Goal: Task Accomplishment & Management: Use online tool/utility

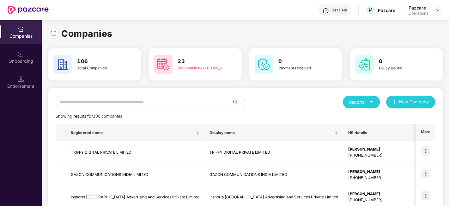
click at [166, 100] on input "text" at bounding box center [144, 102] width 177 height 13
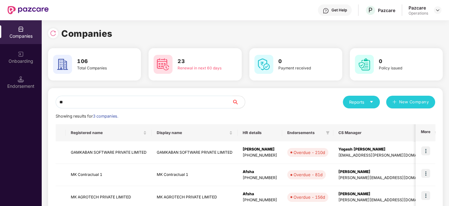
scroll to position [37, 0]
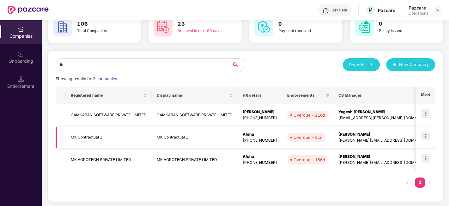
type input "**"
click at [428, 139] on img at bounding box center [426, 135] width 9 height 9
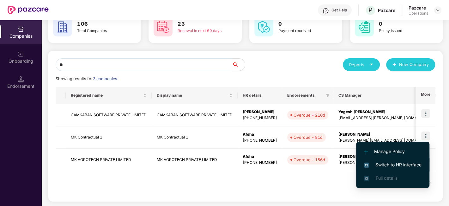
click at [398, 161] on span "Switch to HR interface" at bounding box center [393, 164] width 58 height 7
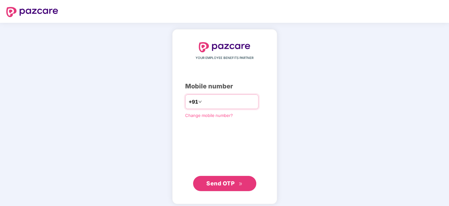
click at [203, 104] on input "number" at bounding box center [229, 101] width 52 height 10
type input "**********"
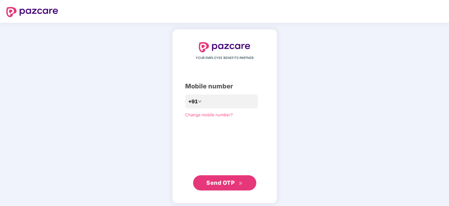
click at [209, 187] on button "Send OTP" at bounding box center [224, 182] width 63 height 15
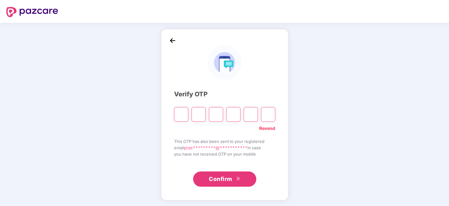
paste input "*"
type input "*"
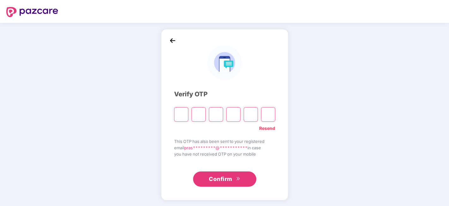
type input "*"
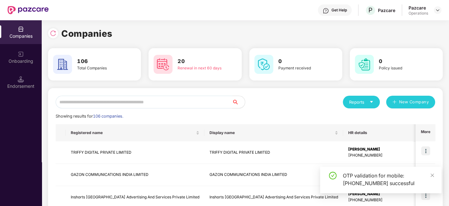
click at [145, 99] on input "text" at bounding box center [144, 102] width 177 height 13
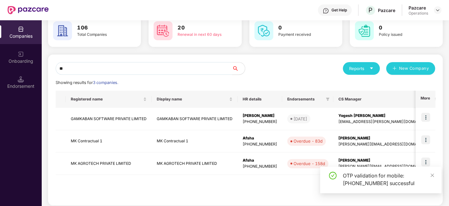
scroll to position [37, 0]
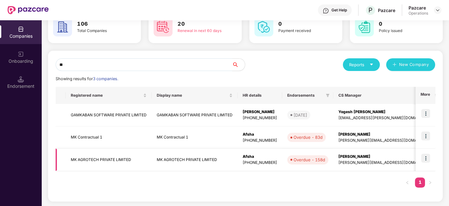
type input "**"
click at [423, 155] on img at bounding box center [426, 157] width 9 height 9
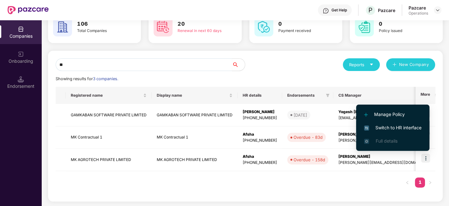
click at [388, 128] on span "Switch to HR interface" at bounding box center [393, 127] width 58 height 7
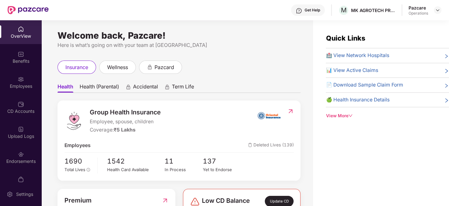
scroll to position [13, 0]
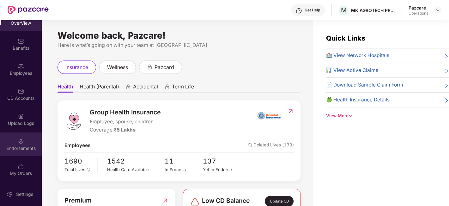
click at [10, 144] on div "Endorsements" at bounding box center [21, 144] width 42 height 24
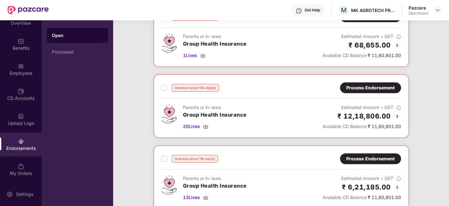
scroll to position [53, 0]
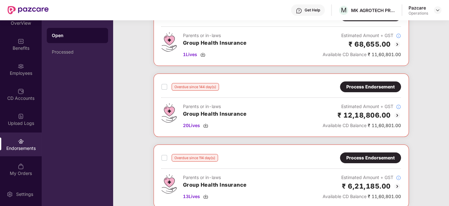
click at [398, 113] on img at bounding box center [398, 115] width 8 height 8
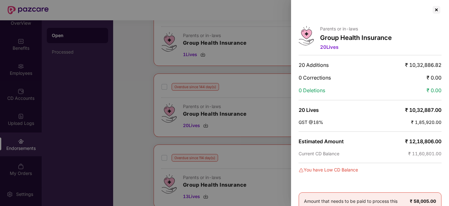
scroll to position [0, 0]
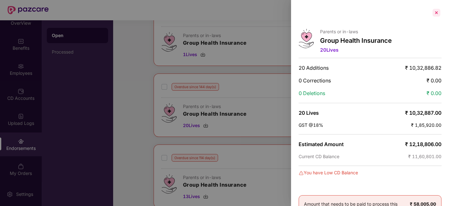
click at [435, 15] on div at bounding box center [437, 13] width 10 height 10
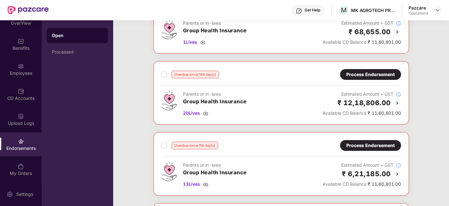
scroll to position [66, 0]
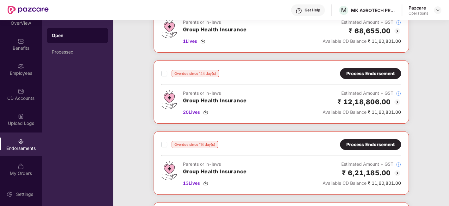
click at [393, 99] on div "₹ 12,18,806.00" at bounding box center [362, 101] width 78 height 10
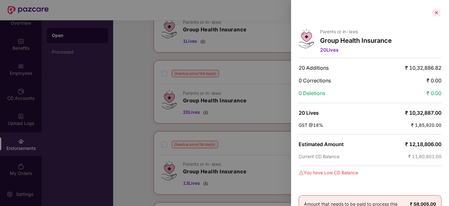
click at [436, 13] on div at bounding box center [437, 13] width 10 height 10
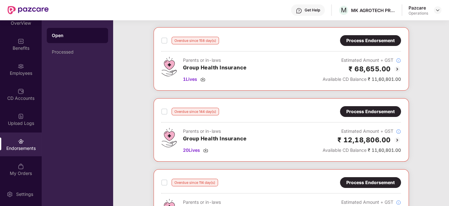
scroll to position [0, 0]
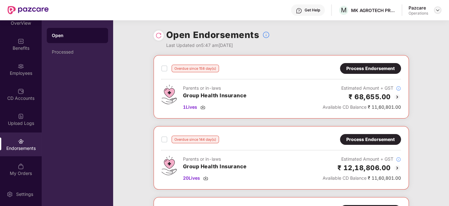
click at [439, 9] on img at bounding box center [438, 10] width 5 height 5
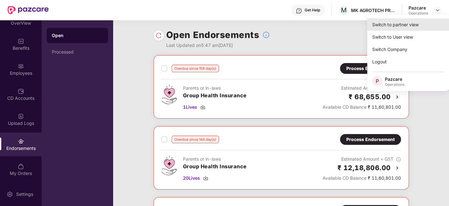
click at [401, 22] on div "Switch to partner view" at bounding box center [409, 24] width 82 height 12
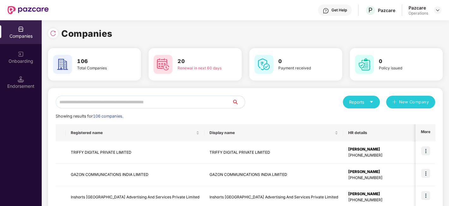
click at [201, 101] on input "text" at bounding box center [144, 102] width 177 height 13
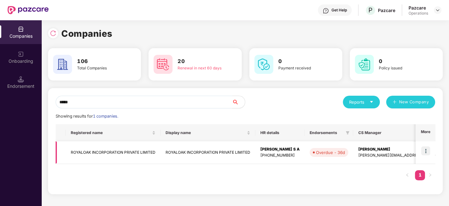
type input "*****"
click at [427, 150] on img at bounding box center [426, 150] width 9 height 9
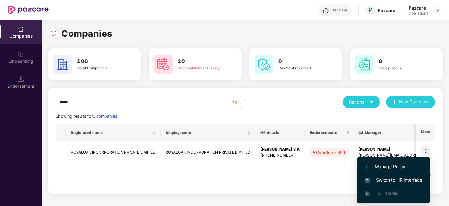
click at [387, 176] on span "Switch to HR interface" at bounding box center [394, 179] width 58 height 7
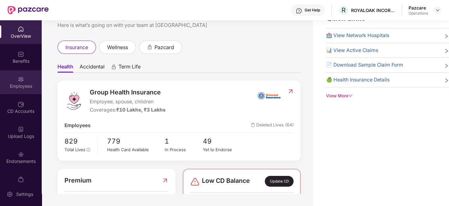
scroll to position [51, 0]
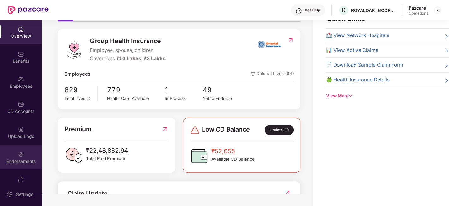
click at [15, 148] on div "Endorsements" at bounding box center [21, 157] width 42 height 24
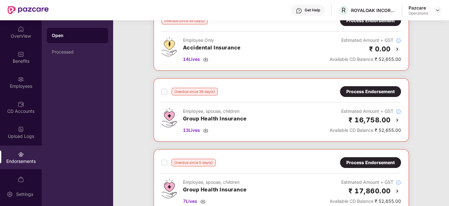
scroll to position [50, 0]
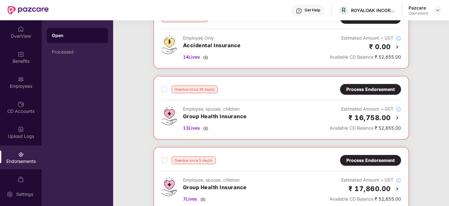
click at [360, 90] on div "Process Endorsement" at bounding box center [371, 89] width 48 height 7
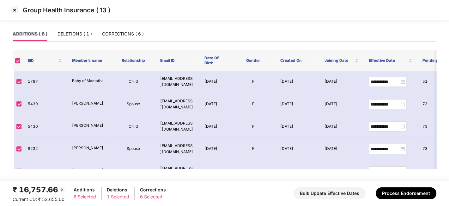
scroll to position [41, 0]
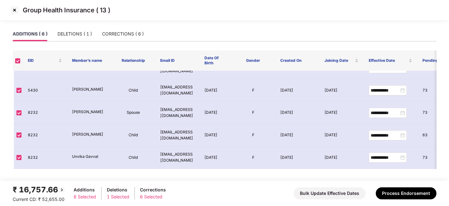
click at [15, 12] on img at bounding box center [14, 10] width 10 height 10
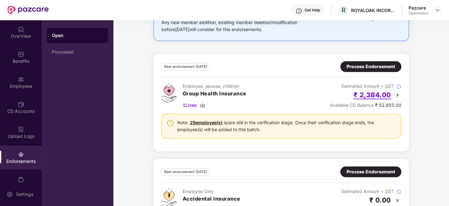
scroll to position [277, 0]
click at [368, 71] on div "Next endorsement [DATE] Process Endorsement Employee, spouse, children Group He…" at bounding box center [281, 102] width 240 height 82
click at [370, 69] on div "Process Endorsement" at bounding box center [371, 66] width 61 height 11
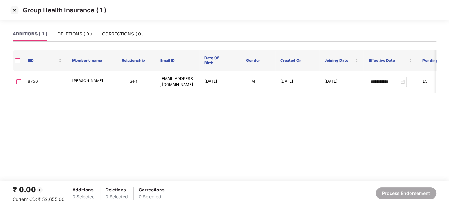
click at [16, 10] on img at bounding box center [14, 10] width 10 height 10
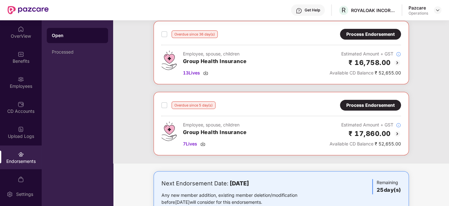
scroll to position [105, 0]
click at [362, 103] on div "Process Endorsement" at bounding box center [371, 105] width 48 height 7
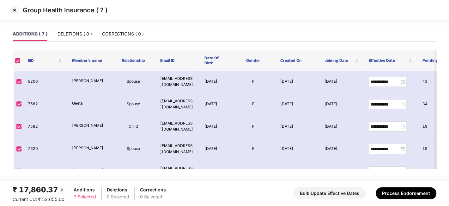
click at [14, 9] on img at bounding box center [14, 10] width 10 height 10
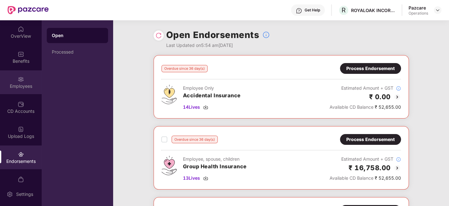
click at [23, 88] on div "Employees" at bounding box center [21, 86] width 42 height 6
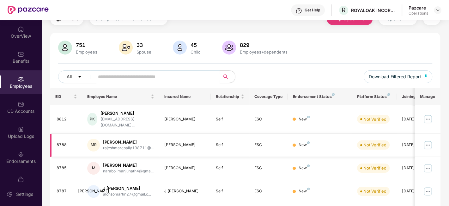
scroll to position [32, 0]
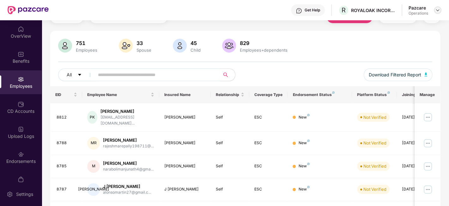
click at [441, 11] on div at bounding box center [438, 10] width 8 height 8
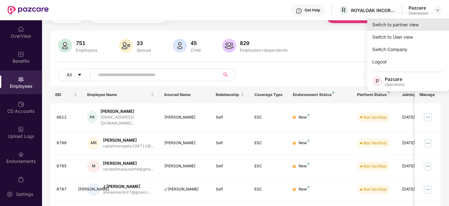
click at [393, 28] on div "Switch to partner view" at bounding box center [409, 24] width 82 height 12
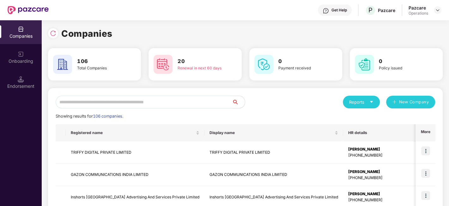
click at [181, 100] on input "text" at bounding box center [144, 102] width 177 height 13
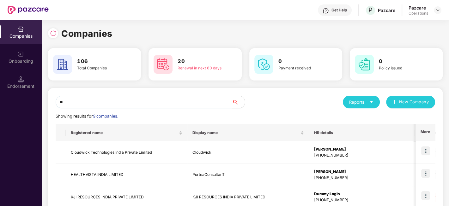
type input "*"
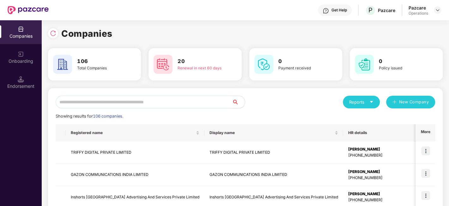
click at [86, 100] on input "text" at bounding box center [144, 102] width 177 height 13
click at [90, 101] on input "text" at bounding box center [144, 102] width 177 height 13
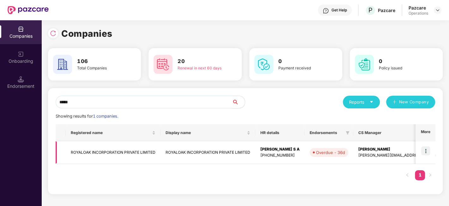
type input "*****"
click at [427, 150] on img at bounding box center [426, 150] width 9 height 9
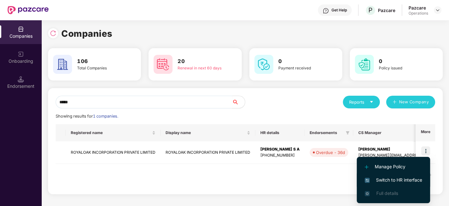
click at [393, 179] on span "Switch to HR interface" at bounding box center [394, 179] width 58 height 7
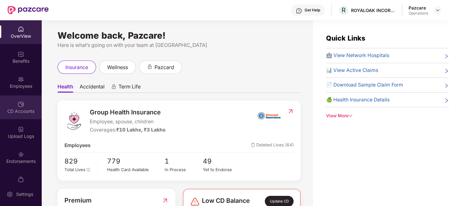
scroll to position [13, 0]
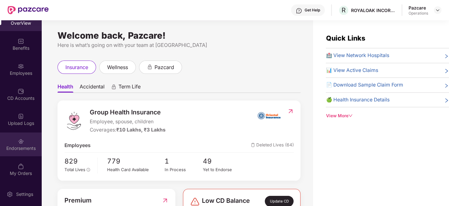
click at [10, 142] on div "Endorsements" at bounding box center [21, 144] width 42 height 24
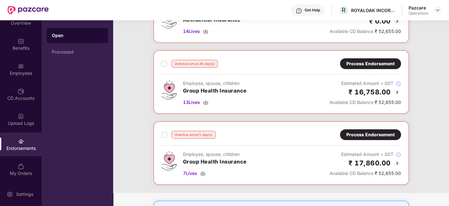
scroll to position [76, 0]
click at [196, 102] on span "13 Lives" at bounding box center [191, 101] width 17 height 7
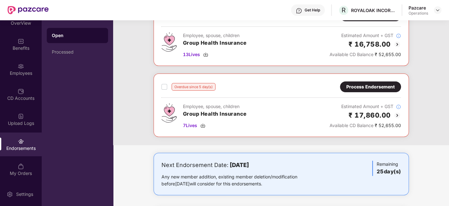
scroll to position [124, 0]
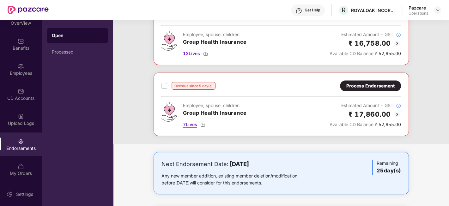
click at [190, 124] on span "7 Lives" at bounding box center [190, 124] width 14 height 7
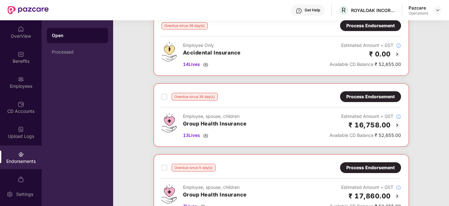
scroll to position [45, 0]
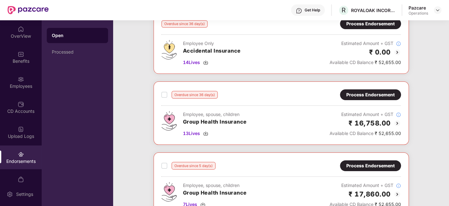
click at [371, 95] on div "Process Endorsement" at bounding box center [371, 94] width 48 height 7
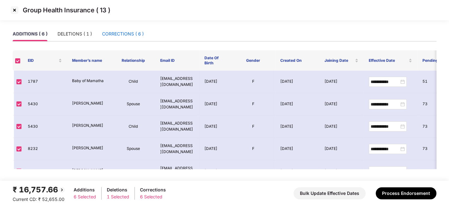
click at [122, 34] on div "CORRECTIONS ( 6 )" at bounding box center [123, 33] width 42 height 7
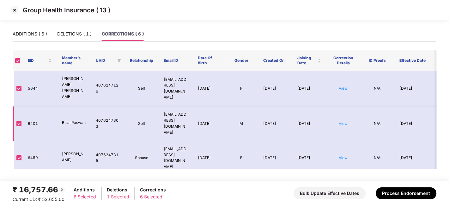
click at [346, 121] on link "View" at bounding box center [343, 123] width 9 height 5
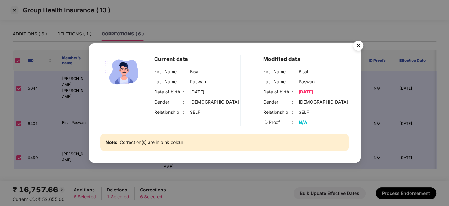
click at [357, 46] on img "Close" at bounding box center [359, 47] width 18 height 18
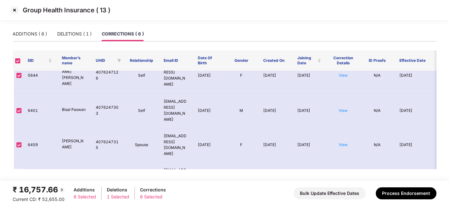
scroll to position [15, 0]
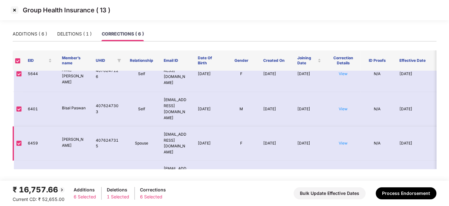
click at [341, 126] on td "View" at bounding box center [343, 143] width 34 height 34
click at [345, 140] on link "View" at bounding box center [343, 142] width 9 height 5
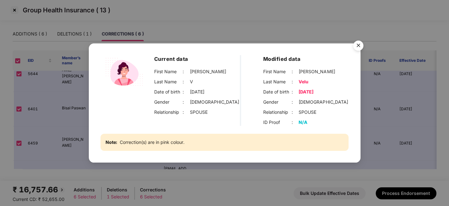
click at [356, 45] on img "Close" at bounding box center [359, 47] width 18 height 18
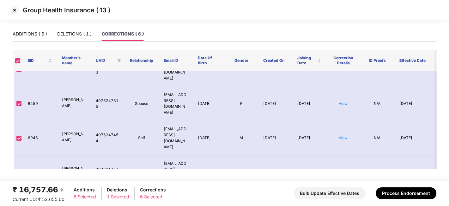
scroll to position [54, 0]
click at [345, 135] on link "View" at bounding box center [343, 137] width 9 height 5
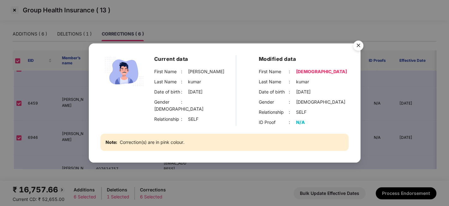
click at [359, 45] on img "Close" at bounding box center [359, 47] width 18 height 18
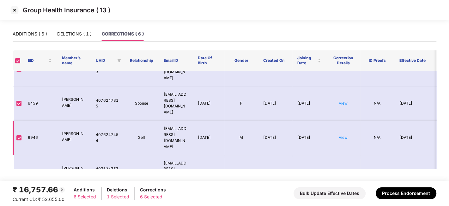
scroll to position [61, 0]
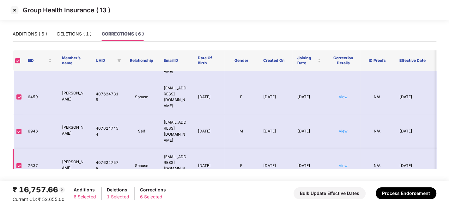
click at [347, 163] on link "View" at bounding box center [343, 165] width 9 height 5
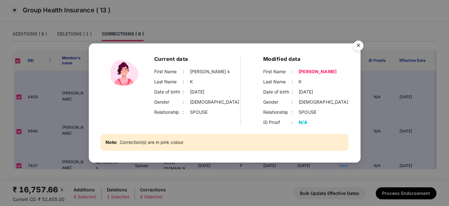
click at [357, 43] on img "Close" at bounding box center [359, 47] width 18 height 18
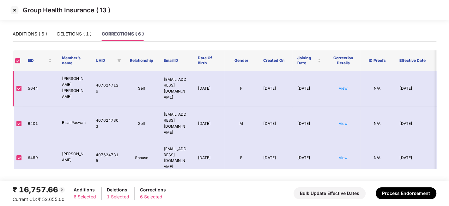
scroll to position [0, 0]
click at [69, 32] on div "DELETIONS ( 1 )" at bounding box center [74, 33] width 34 height 7
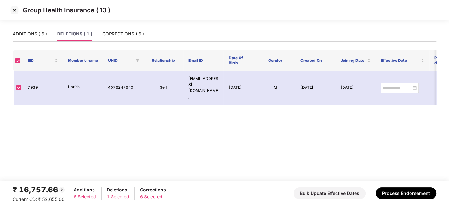
scroll to position [0, 0]
click at [134, 30] on div "CORRECTIONS ( 6 )" at bounding box center [123, 34] width 42 height 15
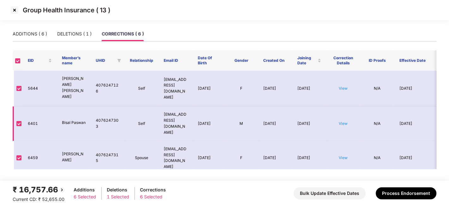
scroll to position [61, 0]
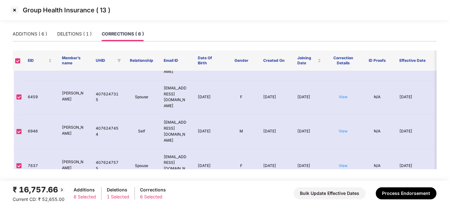
click at [336, 183] on td "View" at bounding box center [343, 200] width 34 height 34
click at [343, 197] on link "View" at bounding box center [343, 199] width 9 height 5
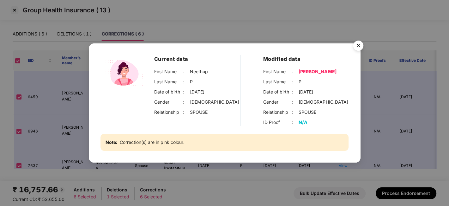
click at [361, 45] on img "Close" at bounding box center [359, 47] width 18 height 18
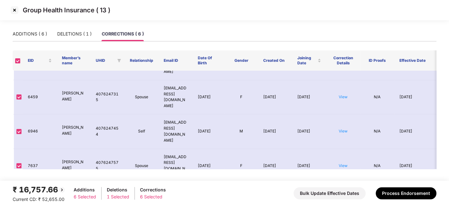
click at [15, 11] on img at bounding box center [14, 10] width 10 height 10
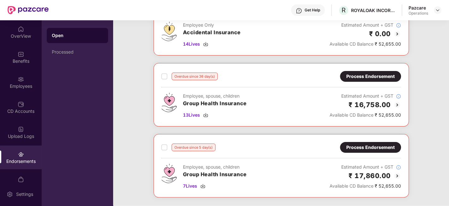
scroll to position [67, 0]
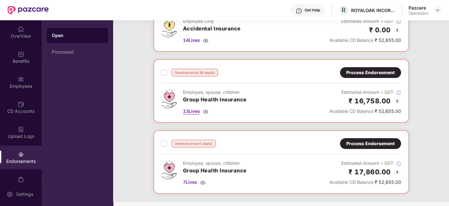
click at [195, 108] on span "13 Lives" at bounding box center [191, 111] width 17 height 7
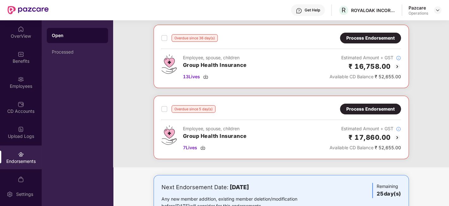
scroll to position [104, 0]
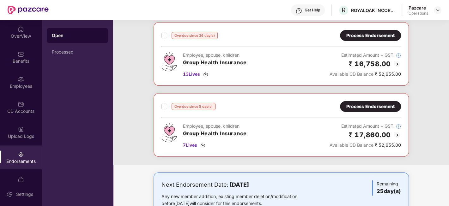
click at [363, 104] on div "Process Endorsement" at bounding box center [371, 106] width 48 height 7
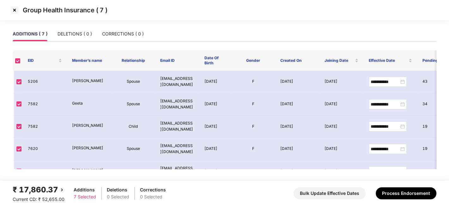
scroll to position [59, 0]
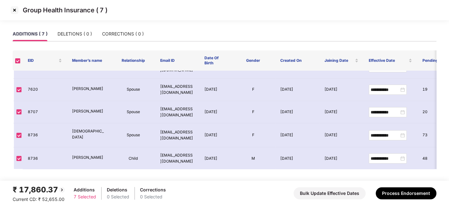
click at [15, 13] on img at bounding box center [14, 10] width 10 height 10
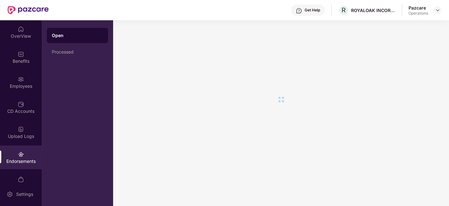
scroll to position [13, 0]
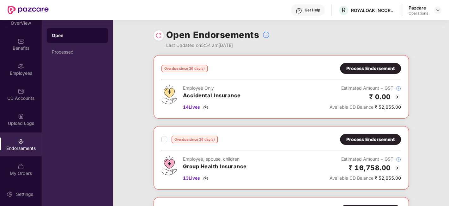
click at [15, 146] on div "Endorsements" at bounding box center [21, 148] width 42 height 6
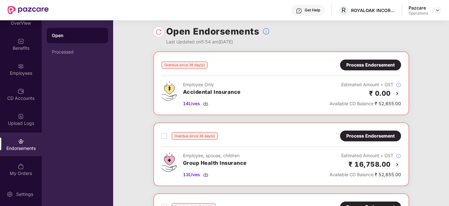
scroll to position [0, 0]
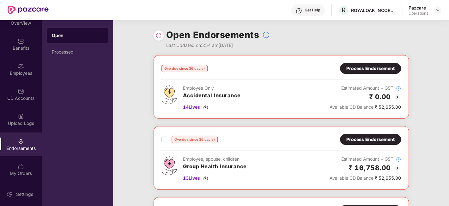
click at [156, 34] on img at bounding box center [159, 35] width 6 height 6
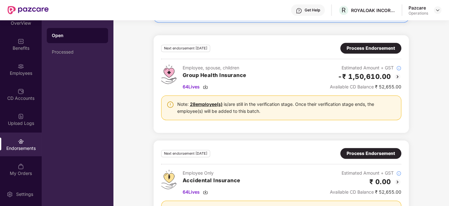
scroll to position [295, 0]
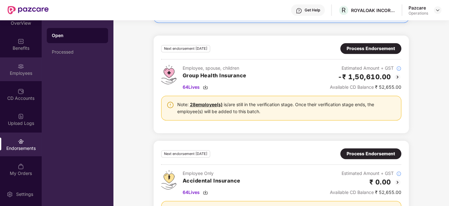
click at [16, 68] on div "Employees" at bounding box center [21, 69] width 42 height 24
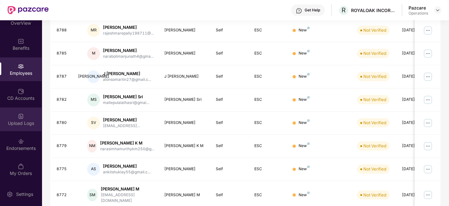
scroll to position [153, 0]
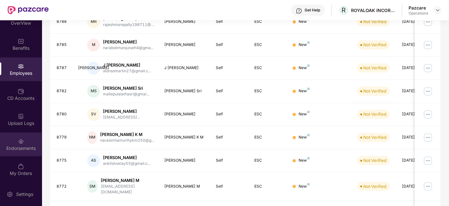
click at [18, 150] on div "Endorsements" at bounding box center [21, 148] width 42 height 6
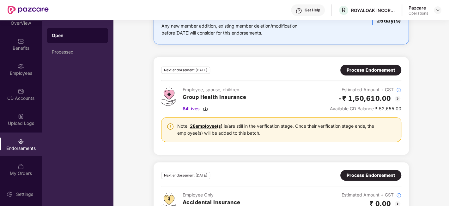
scroll to position [272, 0]
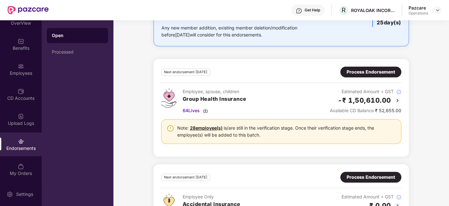
click at [365, 74] on div "Process Endorsement" at bounding box center [371, 71] width 61 height 11
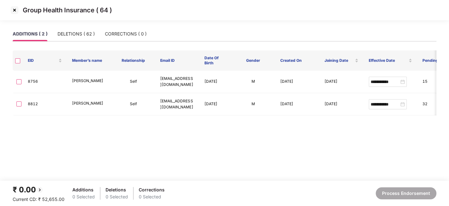
click at [16, 10] on img at bounding box center [14, 10] width 10 height 10
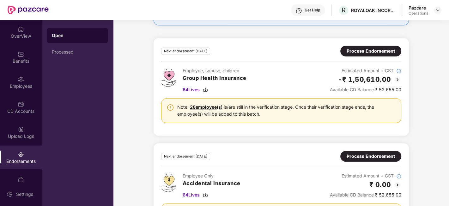
scroll to position [333, 0]
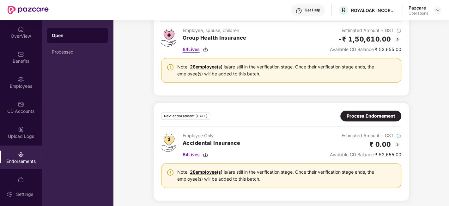
click at [191, 49] on span "64 Lives" at bounding box center [191, 49] width 17 height 7
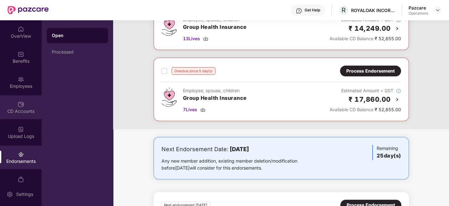
scroll to position [0, 0]
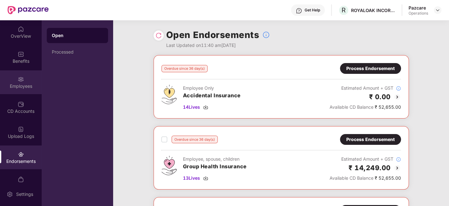
click at [17, 83] on div "Employees" at bounding box center [21, 86] width 42 height 6
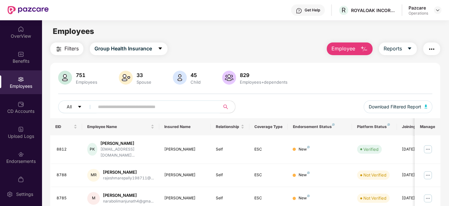
paste input "****"
click at [150, 107] on input "****" at bounding box center [155, 106] width 114 height 9
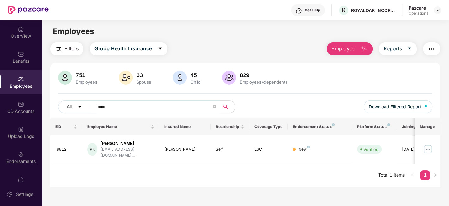
type input "****"
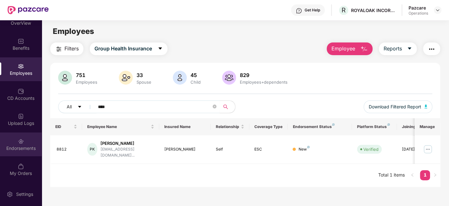
click at [15, 133] on div "Endorsements" at bounding box center [21, 144] width 42 height 24
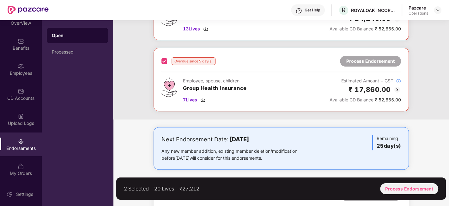
scroll to position [156, 0]
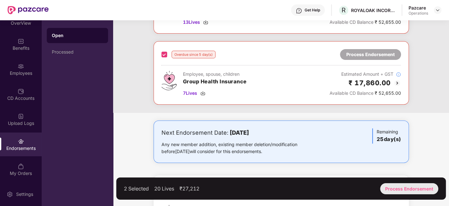
click at [407, 187] on div "Process Endorsement" at bounding box center [409, 188] width 58 height 11
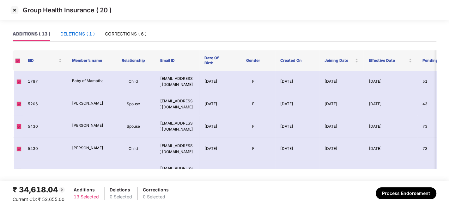
click at [76, 35] on div "DELETIONS ( 1 )" at bounding box center [77, 33] width 34 height 7
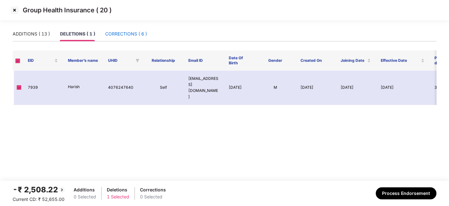
click at [132, 34] on div "CORRECTIONS ( 6 )" at bounding box center [126, 33] width 42 height 7
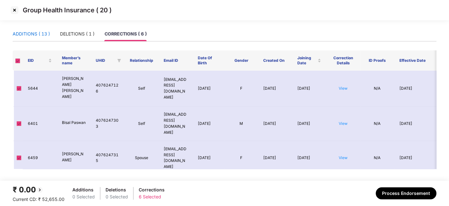
click at [27, 36] on div "ADDITIONS ( 13 )" at bounding box center [31, 33] width 37 height 7
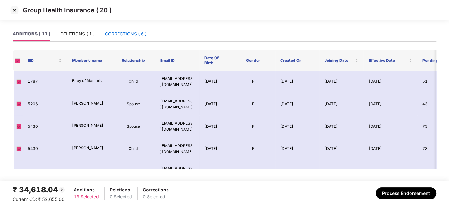
click at [116, 37] on div "CORRECTIONS ( 6 )" at bounding box center [126, 33] width 42 height 7
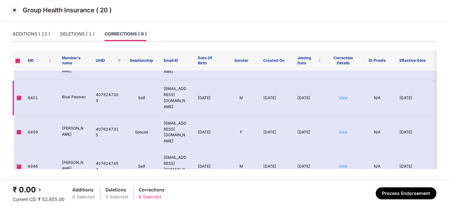
scroll to position [28, 0]
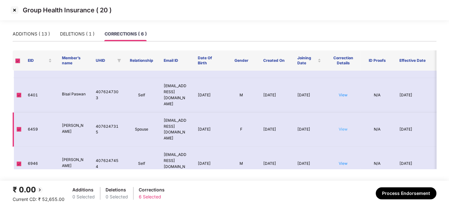
click at [343, 127] on link "View" at bounding box center [343, 129] width 9 height 5
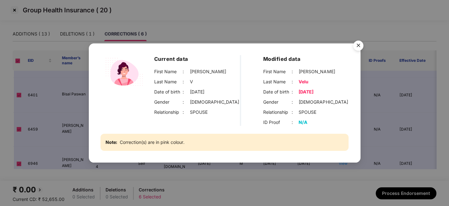
click at [360, 48] on img "Close" at bounding box center [359, 47] width 18 height 18
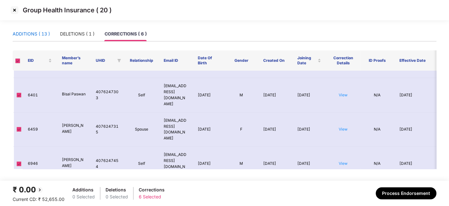
click at [26, 34] on div "ADDITIONS ( 13 )" at bounding box center [31, 33] width 37 height 7
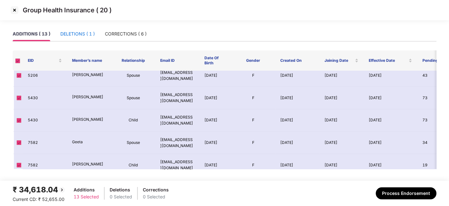
click at [69, 35] on div "DELETIONS ( 1 )" at bounding box center [77, 33] width 34 height 7
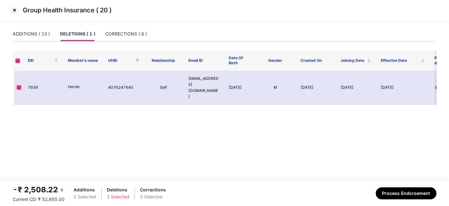
scroll to position [0, 0]
click at [126, 36] on div "CORRECTIONS ( 6 )" at bounding box center [126, 33] width 42 height 7
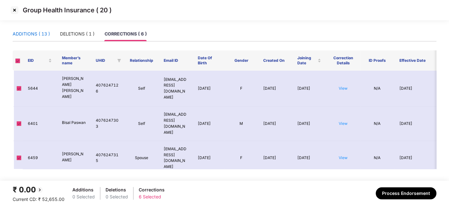
click at [27, 36] on div "ADDITIONS ( 13 )" at bounding box center [31, 33] width 37 height 7
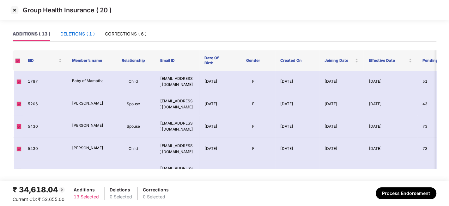
click at [73, 32] on div "DELETIONS ( 1 )" at bounding box center [77, 33] width 34 height 7
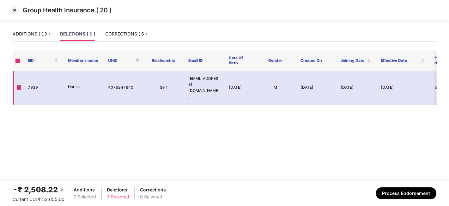
click at [18, 85] on span at bounding box center [18, 87] width 5 height 5
click at [20, 85] on span at bounding box center [18, 87] width 5 height 5
click at [126, 37] on div "CORRECTIONS ( 6 )" at bounding box center [126, 34] width 42 height 15
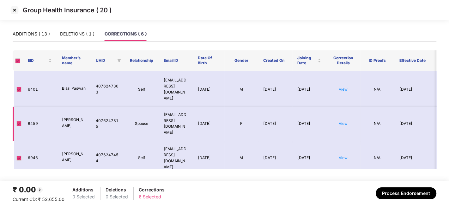
scroll to position [61, 0]
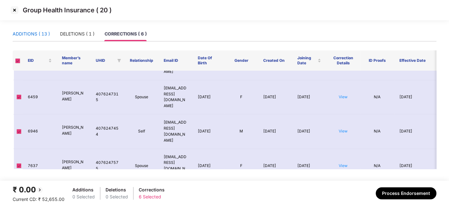
click at [29, 36] on div "ADDITIONS ( 13 )" at bounding box center [31, 33] width 37 height 7
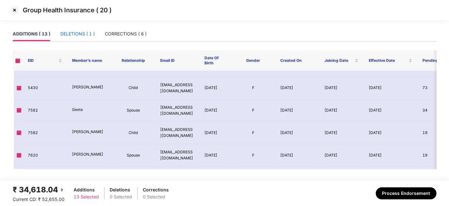
click at [71, 34] on div "DELETIONS ( 1 )" at bounding box center [77, 33] width 34 height 7
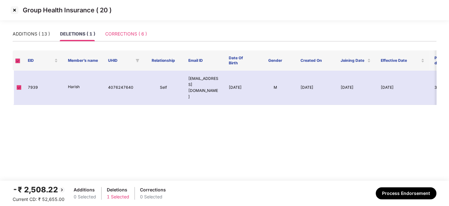
click at [113, 29] on div "CORRECTIONS ( 6 )" at bounding box center [126, 34] width 42 height 15
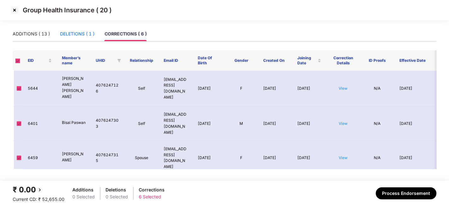
click at [75, 32] on div "DELETIONS ( 1 )" at bounding box center [77, 33] width 34 height 7
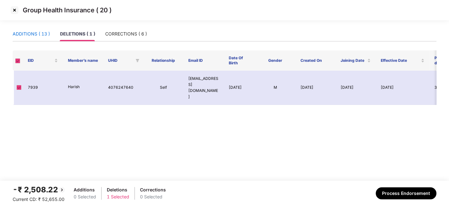
click at [36, 31] on div "ADDITIONS ( 13 )" at bounding box center [31, 33] width 37 height 7
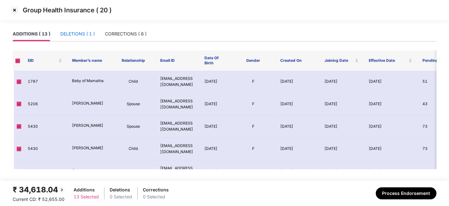
click at [73, 34] on div "DELETIONS ( 1 )" at bounding box center [77, 33] width 34 height 7
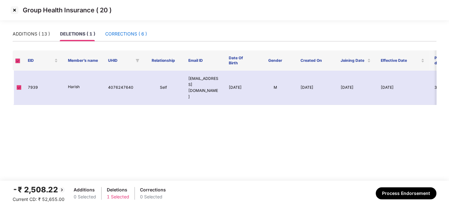
click at [112, 33] on div "CORRECTIONS ( 6 )" at bounding box center [126, 33] width 42 height 7
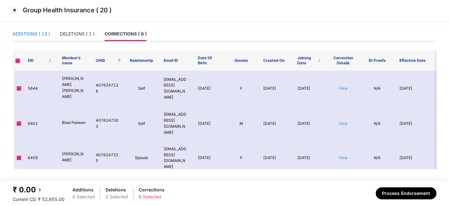
click at [32, 33] on div "ADDITIONS ( 13 )" at bounding box center [31, 33] width 37 height 7
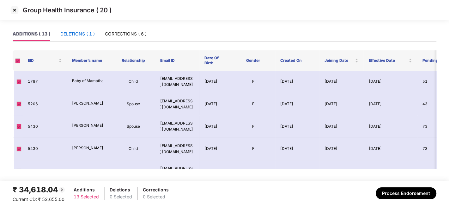
click at [79, 32] on div "DELETIONS ( 1 )" at bounding box center [77, 33] width 34 height 7
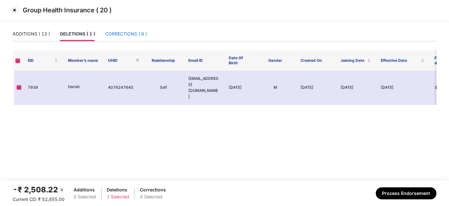
click at [123, 35] on div "CORRECTIONS ( 6 )" at bounding box center [126, 33] width 42 height 7
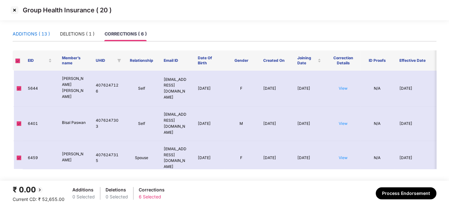
click at [28, 31] on div "ADDITIONS ( 13 )" at bounding box center [31, 33] width 37 height 7
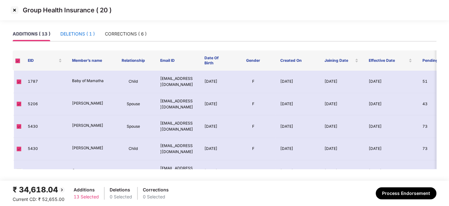
click at [75, 34] on div "DELETIONS ( 1 )" at bounding box center [77, 33] width 34 height 7
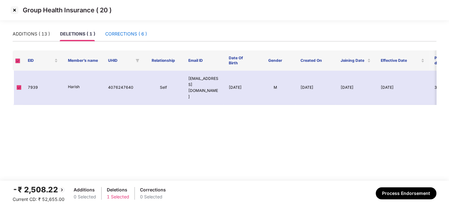
click at [119, 31] on div "CORRECTIONS ( 6 )" at bounding box center [126, 33] width 42 height 7
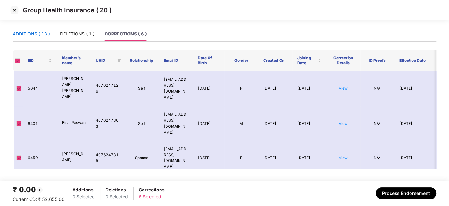
click at [34, 32] on div "ADDITIONS ( 13 )" at bounding box center [31, 33] width 37 height 7
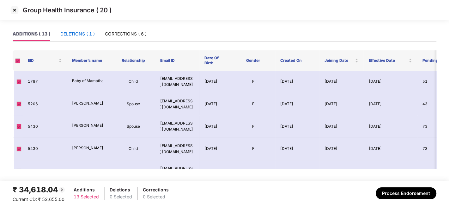
click at [72, 36] on div "DELETIONS ( 1 )" at bounding box center [77, 33] width 34 height 7
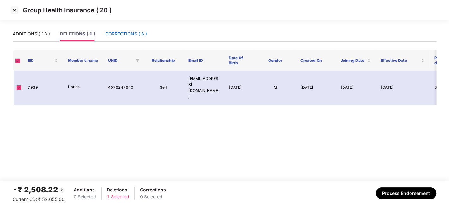
click at [115, 35] on div "CORRECTIONS ( 6 )" at bounding box center [126, 33] width 42 height 7
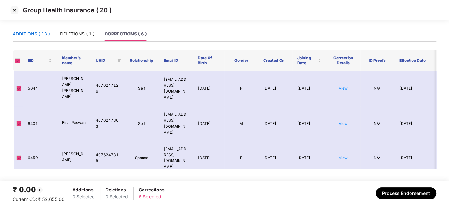
click at [35, 34] on div "ADDITIONS ( 13 )" at bounding box center [31, 33] width 37 height 7
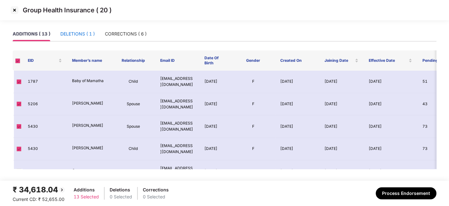
click at [74, 34] on div "DELETIONS ( 1 )" at bounding box center [77, 33] width 34 height 7
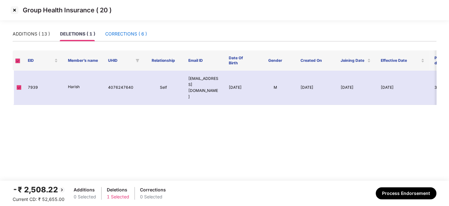
click at [120, 32] on div "CORRECTIONS ( 6 )" at bounding box center [126, 33] width 42 height 7
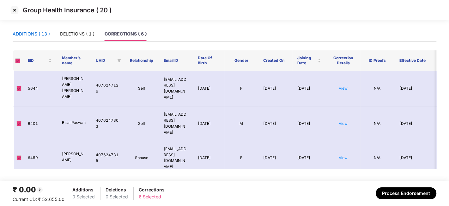
click at [41, 31] on div "ADDITIONS ( 13 )" at bounding box center [31, 33] width 37 height 7
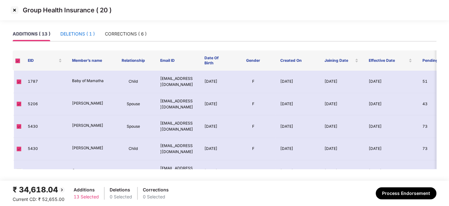
click at [75, 35] on div "DELETIONS ( 1 )" at bounding box center [77, 33] width 34 height 7
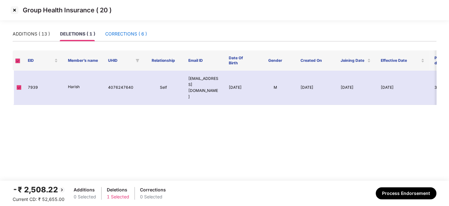
click at [112, 35] on div "CORRECTIONS ( 6 )" at bounding box center [126, 33] width 42 height 7
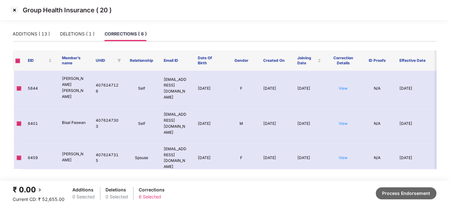
click at [395, 193] on button "Process Endorsement" at bounding box center [406, 193] width 61 height 12
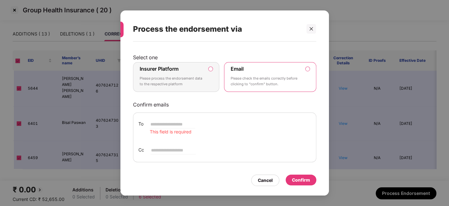
click at [199, 69] on div "Insurer Platform Please process the endorsement data to the respective platform" at bounding box center [172, 76] width 65 height 23
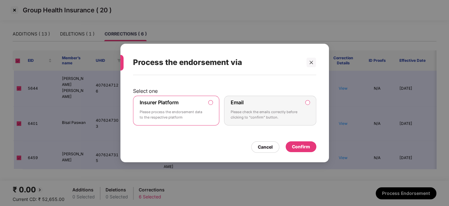
click at [294, 143] on div "Confirm" at bounding box center [301, 146] width 18 height 7
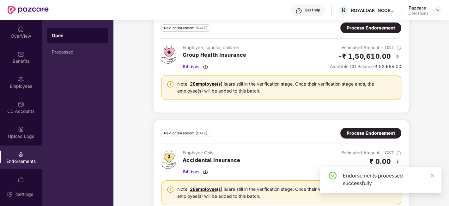
scroll to position [192, 0]
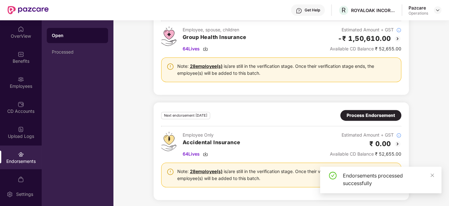
click at [341, 114] on div "Process Endorsement" at bounding box center [371, 115] width 61 height 11
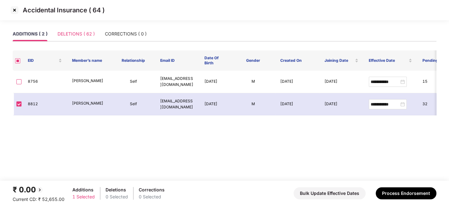
click at [67, 30] on div "DELETIONS ( 62 )" at bounding box center [76, 34] width 37 height 15
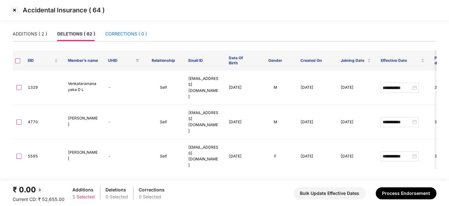
click at [118, 34] on div "CORRECTIONS ( 0 )" at bounding box center [126, 33] width 42 height 7
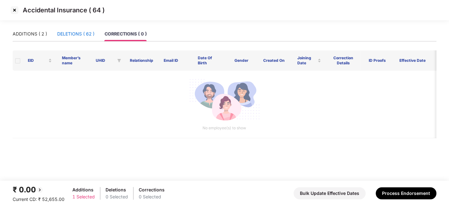
click at [74, 35] on div "DELETIONS ( 62 )" at bounding box center [75, 33] width 37 height 7
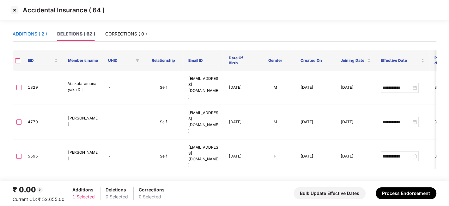
click at [27, 34] on div "ADDITIONS ( 2 )" at bounding box center [30, 33] width 34 height 7
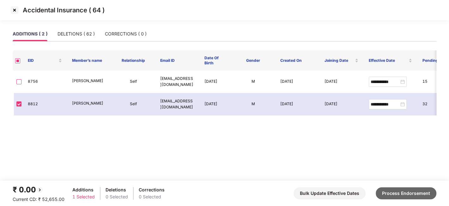
click at [402, 190] on button "Process Endorsement" at bounding box center [406, 193] width 61 height 12
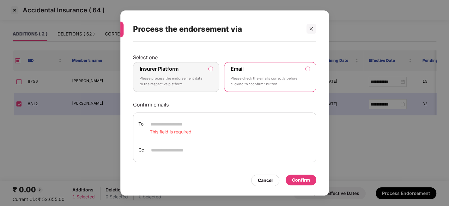
click at [196, 71] on div "Insurer Platform Please process the endorsement data to the respective platform" at bounding box center [172, 76] width 65 height 23
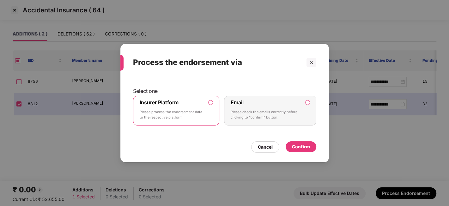
click at [301, 143] on div "Confirm" at bounding box center [301, 146] width 18 height 7
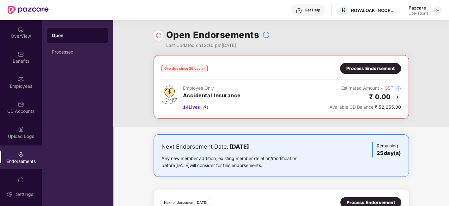
click at [440, 9] on img at bounding box center [438, 10] width 5 height 5
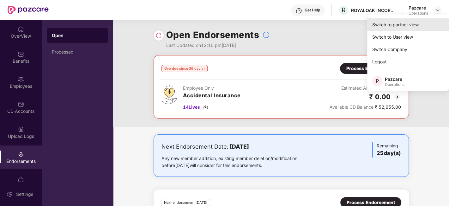
click at [405, 19] on div "Switch to partner view" at bounding box center [409, 24] width 82 height 12
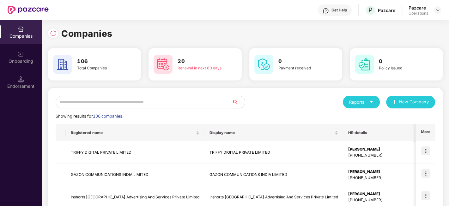
click at [207, 99] on input "text" at bounding box center [144, 102] width 177 height 13
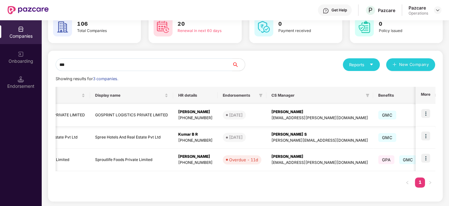
scroll to position [0, 5]
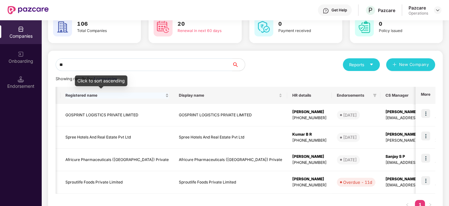
type input "*"
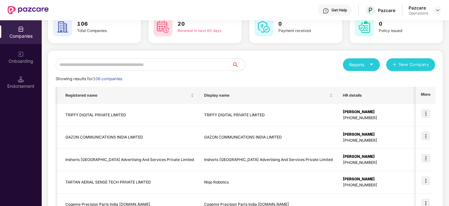
click at [148, 62] on input "text" at bounding box center [144, 64] width 177 height 13
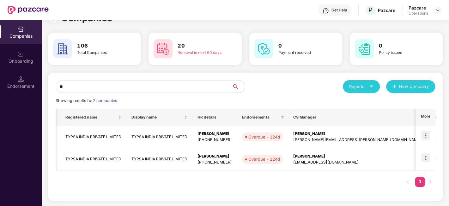
scroll to position [15, 0]
type input "***"
click at [425, 134] on img at bounding box center [426, 135] width 9 height 9
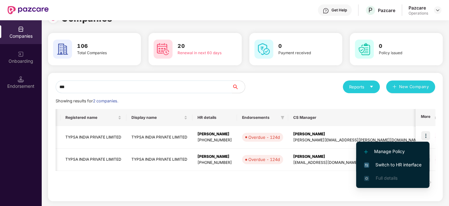
click at [384, 162] on span "Switch to HR interface" at bounding box center [393, 164] width 58 height 7
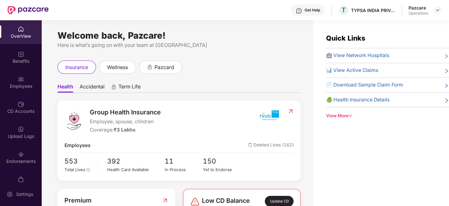
click at [435, 12] on div at bounding box center [438, 10] width 8 height 8
click at [436, 11] on img at bounding box center [438, 10] width 5 height 5
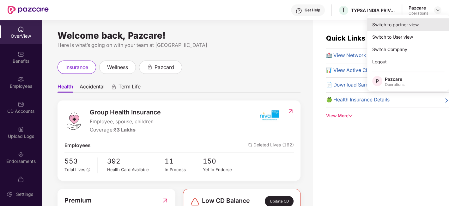
click at [416, 25] on div "Switch to partner view" at bounding box center [409, 24] width 82 height 12
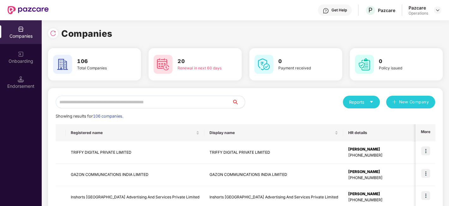
click at [217, 97] on input "text" at bounding box center [144, 102] width 177 height 13
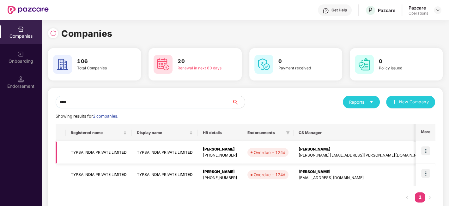
scroll to position [15, 0]
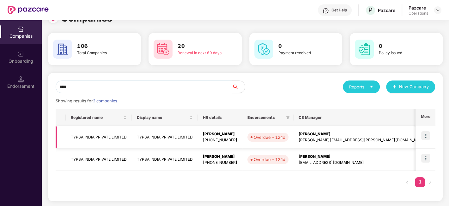
type input "****"
click at [426, 134] on img at bounding box center [426, 135] width 9 height 9
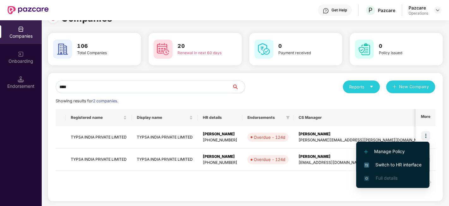
click at [383, 167] on span "Switch to HR interface" at bounding box center [393, 164] width 58 height 7
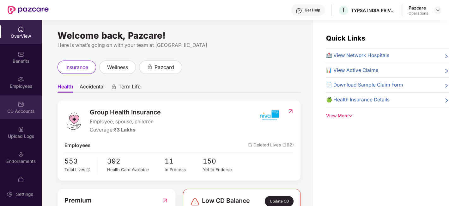
scroll to position [13, 0]
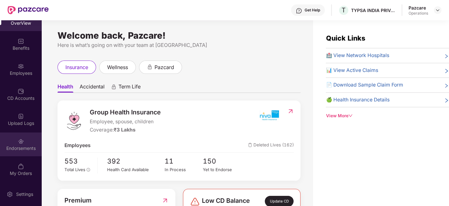
click at [10, 137] on div "Endorsements" at bounding box center [21, 144] width 42 height 24
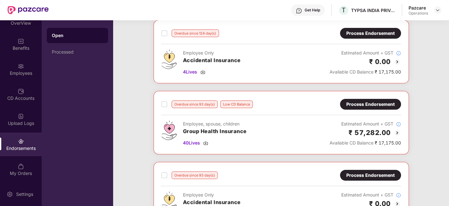
scroll to position [36, 0]
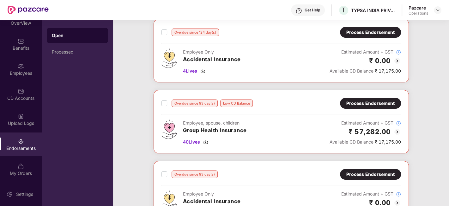
click at [364, 102] on div "Process Endorsement" at bounding box center [371, 103] width 48 height 7
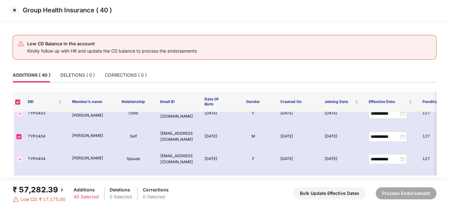
scroll to position [559, 0]
click at [15, 11] on img at bounding box center [14, 10] width 10 height 10
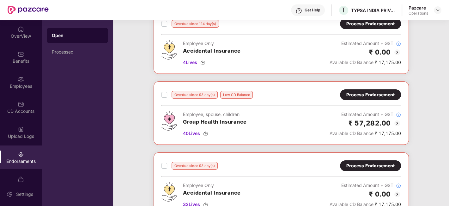
scroll to position [45, 0]
click at [190, 132] on span "40 Lives" at bounding box center [191, 132] width 17 height 7
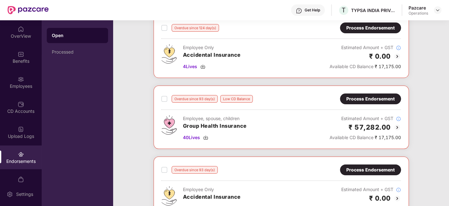
scroll to position [44, 0]
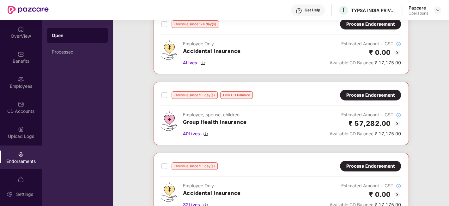
click at [349, 91] on div "Process Endorsement" at bounding box center [371, 94] width 48 height 7
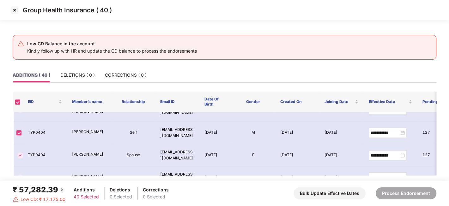
scroll to position [564, 0]
click at [15, 8] on img at bounding box center [14, 10] width 10 height 10
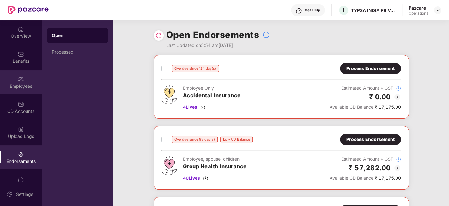
click at [14, 82] on div "Employees" at bounding box center [21, 82] width 42 height 24
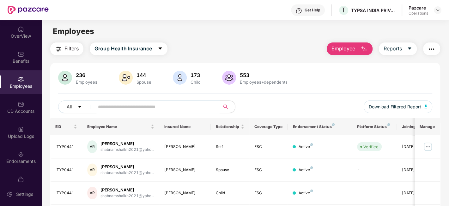
click at [145, 107] on input "text" at bounding box center [155, 106] width 114 height 9
paste input "**********"
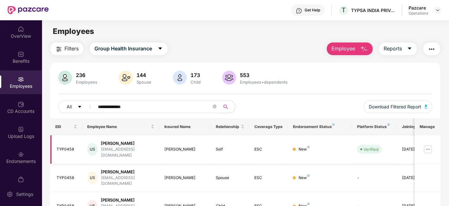
scroll to position [44, 0]
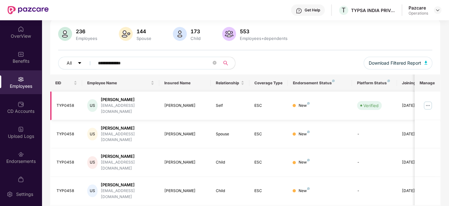
type input "**********"
click at [63, 104] on div "TYP0458" at bounding box center [67, 105] width 21 height 6
copy div "TYP0458"
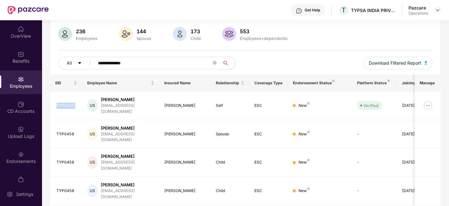
scroll to position [13, 0]
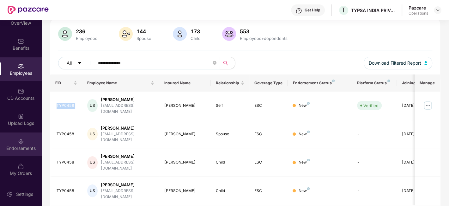
click at [20, 139] on img at bounding box center [21, 141] width 6 height 6
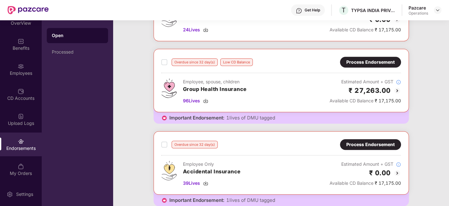
scroll to position [361, 0]
click at [387, 60] on div "Process Endorsement" at bounding box center [371, 62] width 48 height 7
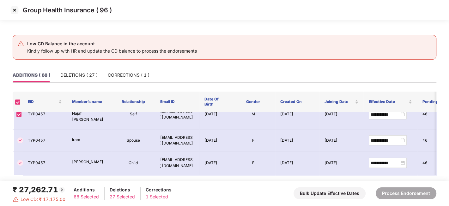
scroll to position [1345, 0]
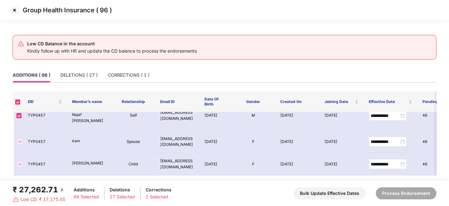
click at [13, 14] on img at bounding box center [14, 10] width 10 height 10
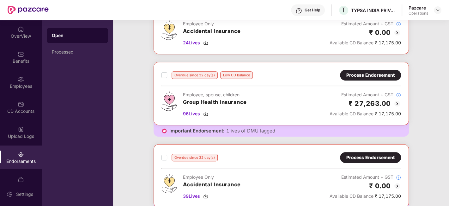
scroll to position [348, 0]
click at [204, 111] on img at bounding box center [205, 113] width 5 height 5
click at [194, 112] on span "96 Lives" at bounding box center [191, 113] width 17 height 7
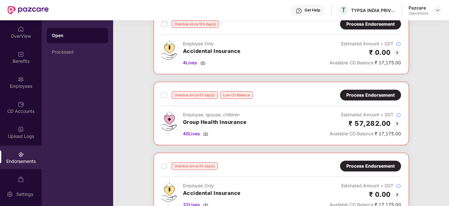
scroll to position [0, 0]
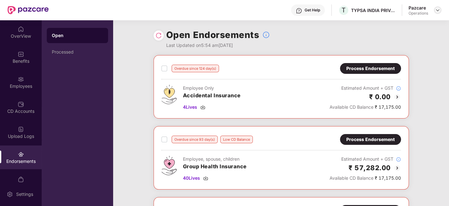
click at [439, 10] on img at bounding box center [438, 10] width 5 height 5
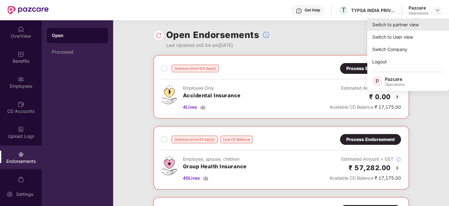
click at [408, 19] on div "Switch to partner view" at bounding box center [409, 24] width 82 height 12
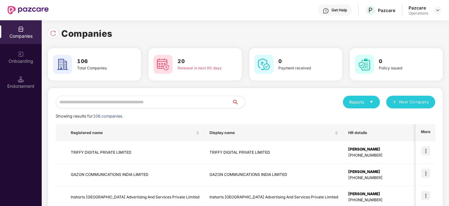
click at [183, 101] on input "text" at bounding box center [144, 102] width 177 height 13
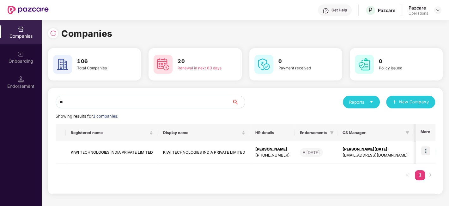
type input "*"
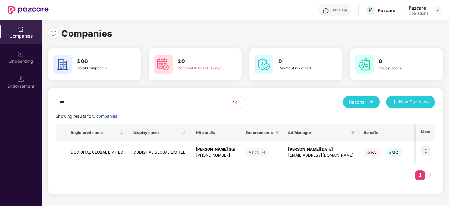
type input "***"
click at [426, 150] on img at bounding box center [426, 150] width 9 height 9
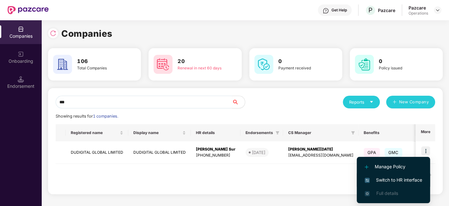
click at [391, 178] on span "Switch to HR interface" at bounding box center [394, 179] width 58 height 7
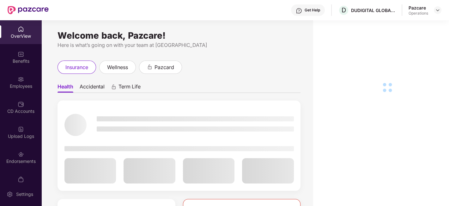
scroll to position [13, 0]
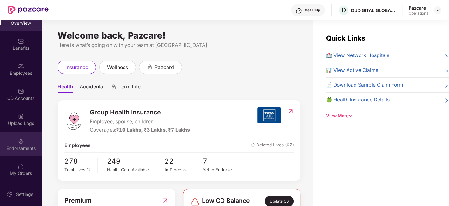
click at [13, 139] on div "Endorsements" at bounding box center [21, 144] width 42 height 24
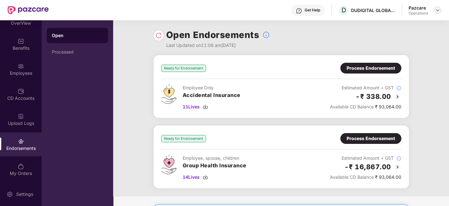
click at [439, 9] on img at bounding box center [438, 10] width 5 height 5
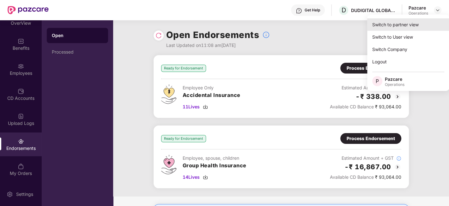
click at [398, 24] on div "Switch to partner view" at bounding box center [409, 24] width 82 height 12
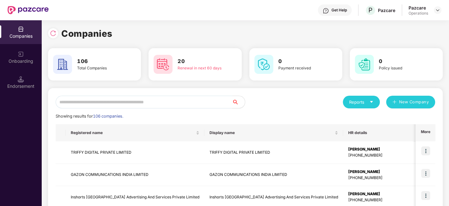
click at [213, 103] on input "text" at bounding box center [144, 102] width 177 height 13
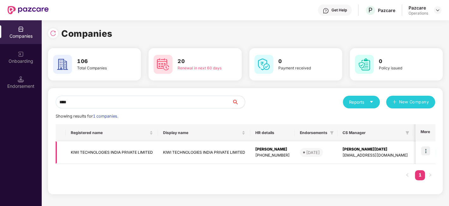
type input "****"
click at [427, 149] on img at bounding box center [426, 150] width 9 height 9
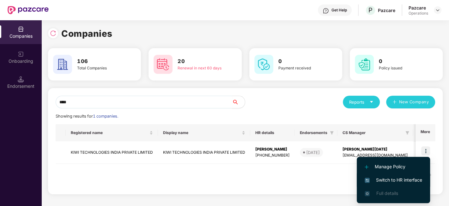
click at [394, 180] on span "Switch to HR interface" at bounding box center [394, 179] width 58 height 7
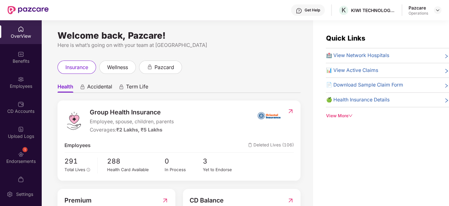
scroll to position [13, 0]
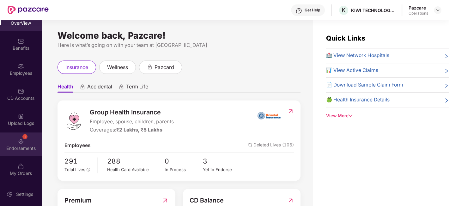
click at [12, 138] on div "1 Endorsements" at bounding box center [21, 144] width 42 height 24
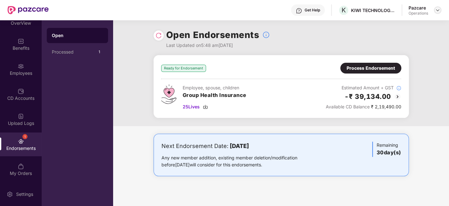
click at [436, 10] on img at bounding box center [438, 10] width 5 height 5
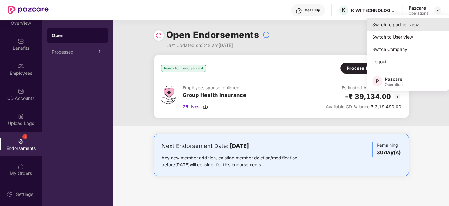
click at [406, 25] on div "Switch to partner view" at bounding box center [409, 24] width 82 height 12
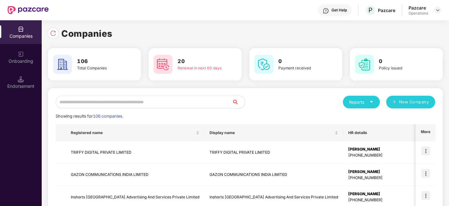
click at [193, 102] on input "text" at bounding box center [144, 102] width 177 height 13
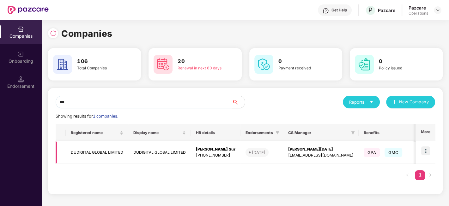
type input "***"
click at [428, 151] on img at bounding box center [426, 150] width 9 height 9
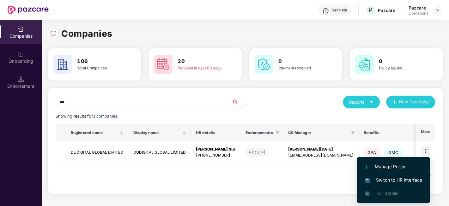
click at [394, 183] on span "Switch to HR interface" at bounding box center [394, 179] width 58 height 7
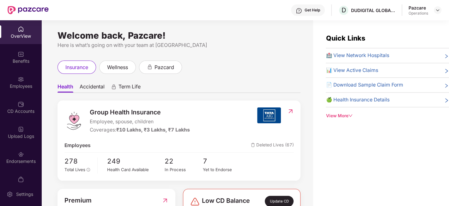
scroll to position [13, 0]
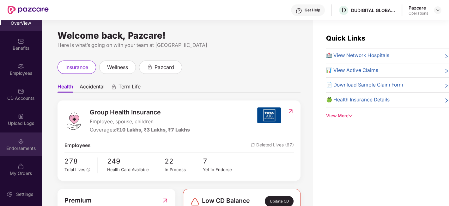
click at [18, 137] on div at bounding box center [21, 140] width 6 height 6
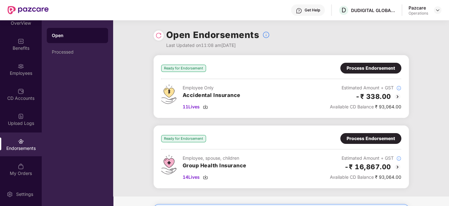
scroll to position [52, 0]
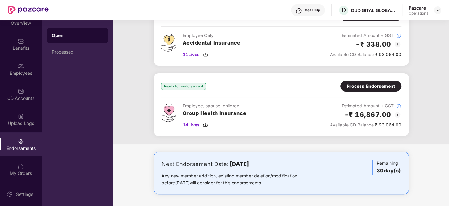
click at [364, 83] on div "Process Endorsement" at bounding box center [371, 86] width 48 height 7
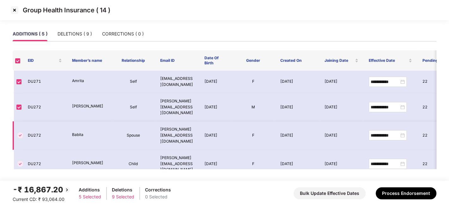
scroll to position [15, 0]
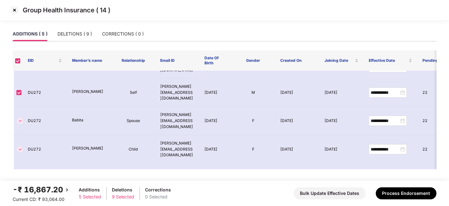
click at [13, 11] on img at bounding box center [14, 10] width 10 height 10
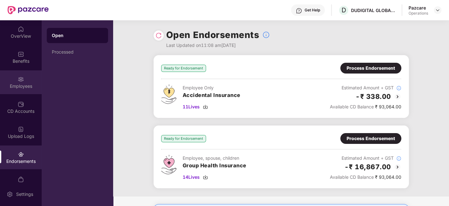
click at [9, 80] on div "Employees" at bounding box center [21, 82] width 42 height 24
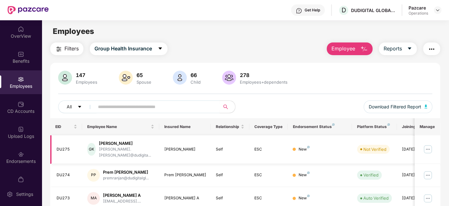
click at [61, 147] on div "DU275" at bounding box center [67, 149] width 21 height 6
click at [121, 103] on input "text" at bounding box center [155, 106] width 114 height 9
paste input "**********"
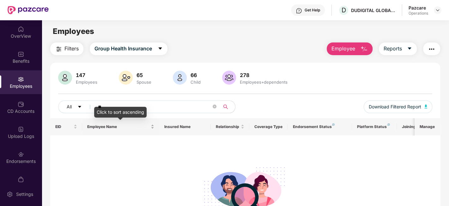
type input "*"
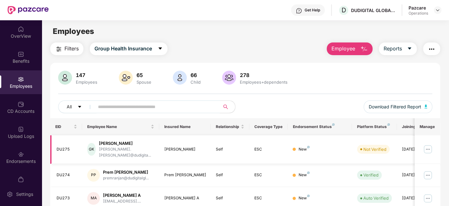
click at [63, 146] on div "DU275" at bounding box center [67, 149] width 21 height 6
copy div "DU275"
click at [63, 146] on div "DU275" at bounding box center [67, 149] width 21 height 6
click at [123, 111] on span at bounding box center [155, 106] width 130 height 13
paste input "*****"
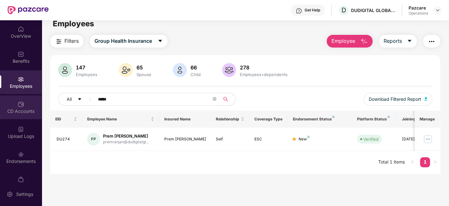
scroll to position [13, 0]
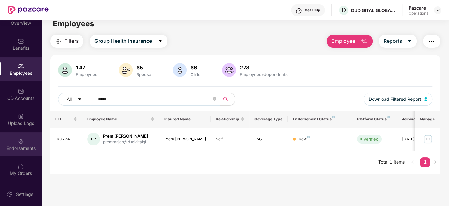
type input "*****"
click at [11, 134] on div "Endorsements" at bounding box center [21, 144] width 42 height 24
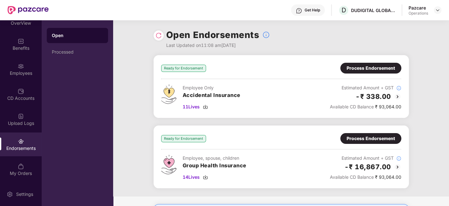
click at [359, 135] on div "Process Endorsement" at bounding box center [371, 138] width 48 height 7
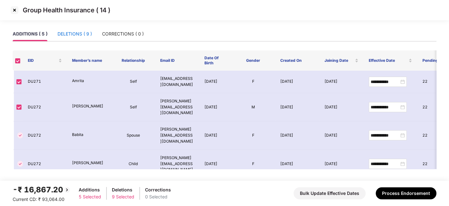
click at [74, 36] on div "DELETIONS ( 9 )" at bounding box center [75, 33] width 34 height 7
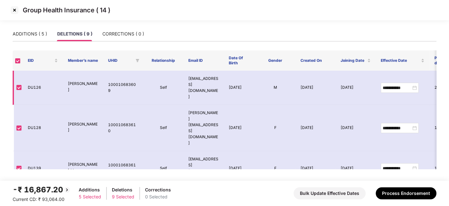
scroll to position [115, 0]
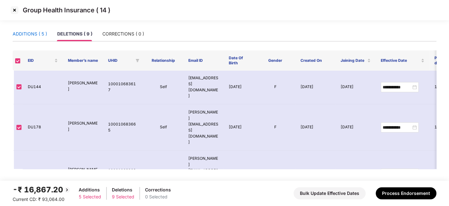
click at [29, 31] on div "ADDITIONS ( 5 )" at bounding box center [30, 33] width 34 height 7
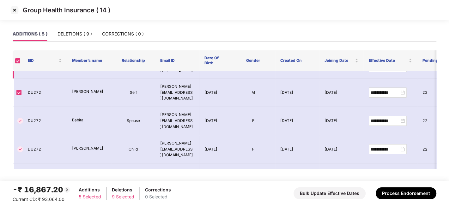
scroll to position [0, 0]
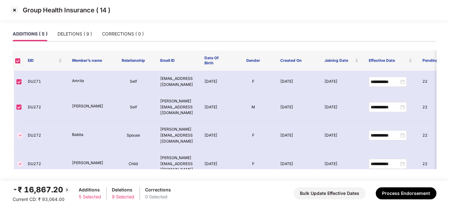
click at [14, 9] on img at bounding box center [14, 10] width 10 height 10
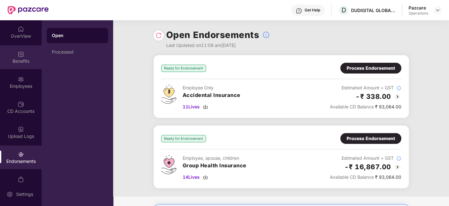
click at [19, 65] on div "Benefits" at bounding box center [21, 57] width 42 height 24
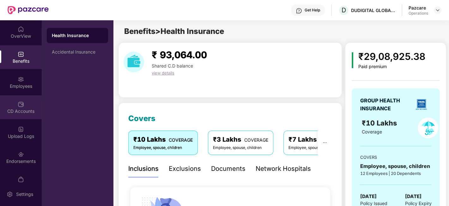
scroll to position [13, 0]
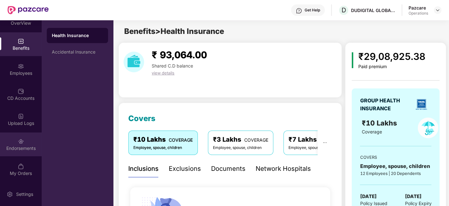
click at [18, 133] on div "Endorsements" at bounding box center [21, 144] width 42 height 24
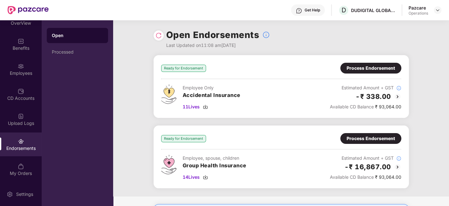
click at [161, 35] on img at bounding box center [159, 35] width 6 height 6
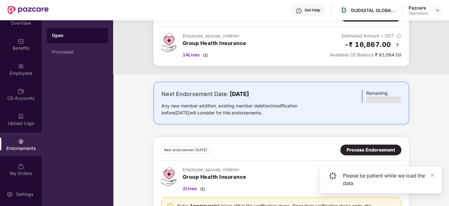
scroll to position [227, 0]
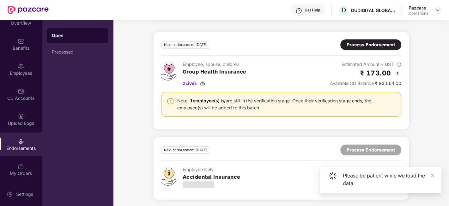
click at [364, 44] on div "Process Endorsement" at bounding box center [371, 44] width 48 height 7
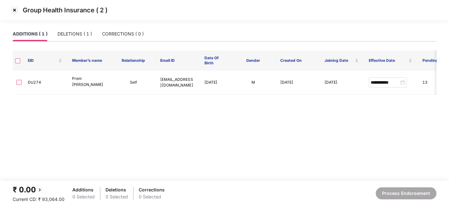
click at [13, 9] on img at bounding box center [14, 10] width 10 height 10
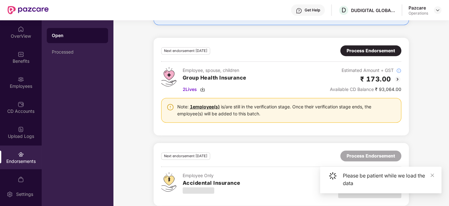
scroll to position [227, 0]
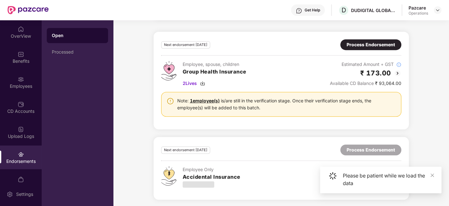
click at [363, 44] on div "Process Endorsement" at bounding box center [371, 44] width 48 height 7
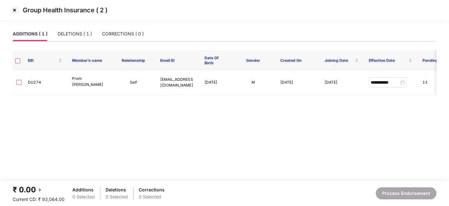
click at [13, 11] on img at bounding box center [14, 10] width 10 height 10
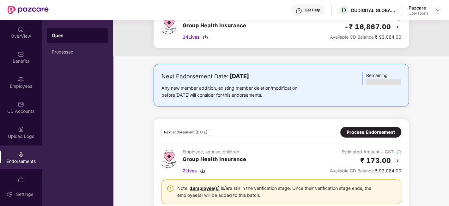
scroll to position [139, 0]
click at [217, 108] on div "Next Endorsement Date: [DATE] Any new member addition, existing member deletion…" at bounding box center [281, 180] width 336 height 230
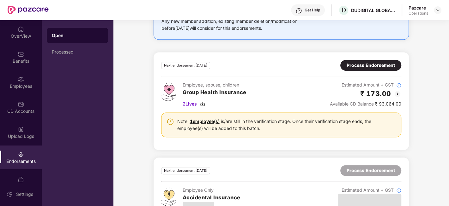
scroll to position [227, 0]
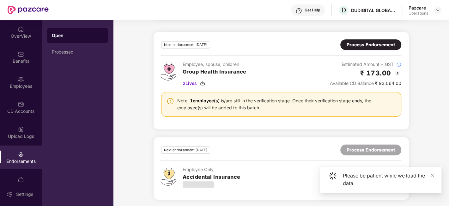
click at [260, 118] on div "Next endorsement [DATE] Process Endorsement Employee, spouse, children Group He…" at bounding box center [281, 80] width 240 height 82
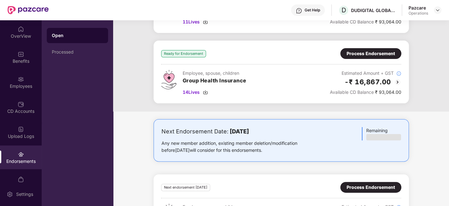
scroll to position [0, 0]
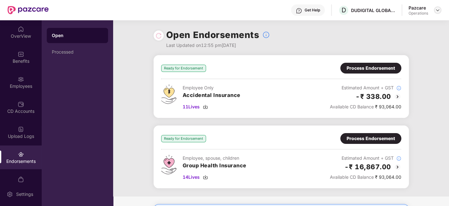
click at [440, 8] on img at bounding box center [438, 10] width 5 height 5
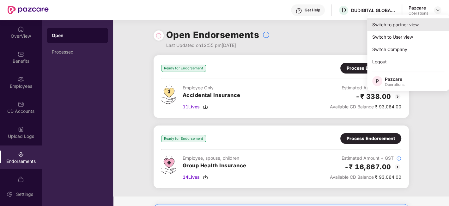
click at [404, 27] on div "Switch to partner view" at bounding box center [409, 24] width 82 height 12
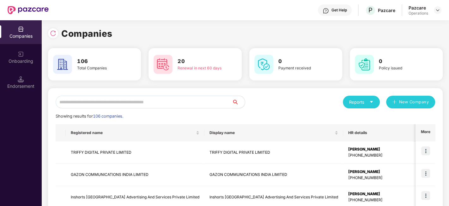
click at [175, 101] on input "text" at bounding box center [144, 102] width 177 height 13
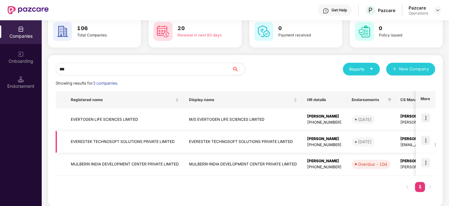
scroll to position [37, 0]
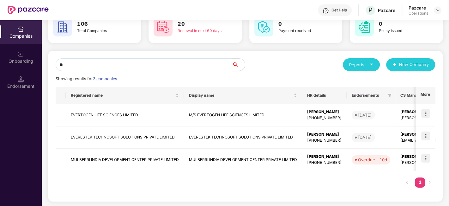
type input "*"
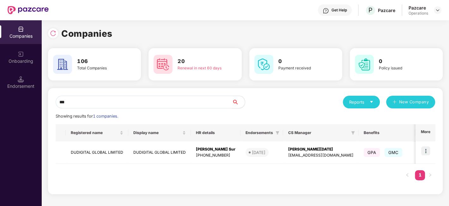
scroll to position [0, 0]
type input "***"
click at [429, 150] on img at bounding box center [426, 150] width 9 height 9
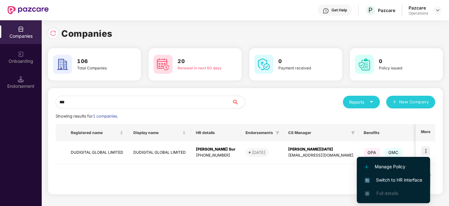
click at [381, 181] on span "Switch to HR interface" at bounding box center [394, 179] width 58 height 7
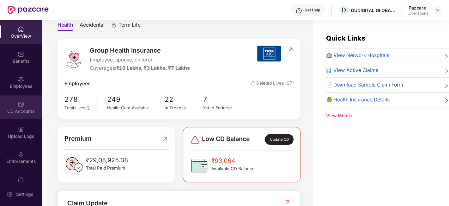
scroll to position [13, 0]
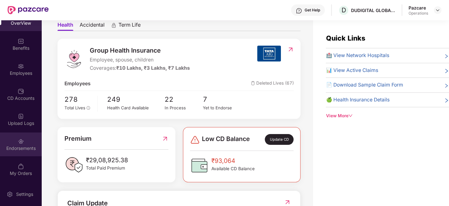
click at [15, 141] on div "Endorsements" at bounding box center [21, 144] width 42 height 24
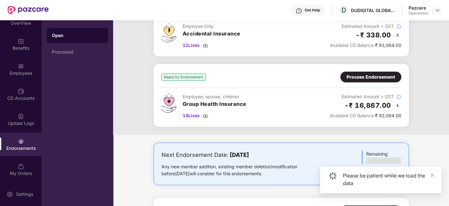
scroll to position [60, 0]
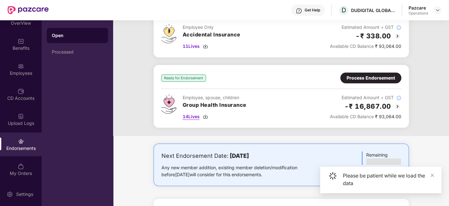
click at [194, 116] on span "14 Lives" at bounding box center [191, 116] width 17 height 7
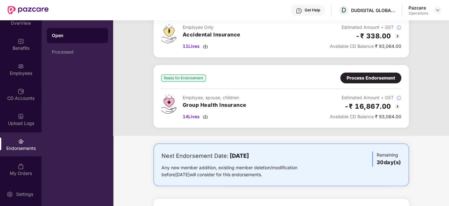
scroll to position [58, 0]
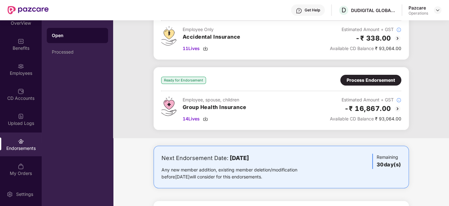
click at [144, 51] on div "Ready for Endorsement Process Endorsement Employee Only Accidental Insurance 11…" at bounding box center [281, 67] width 336 height 141
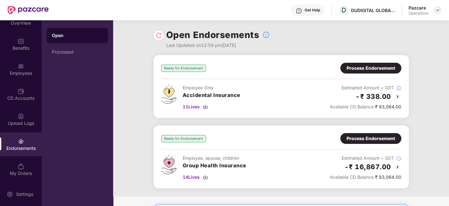
click at [439, 11] on img at bounding box center [438, 10] width 5 height 5
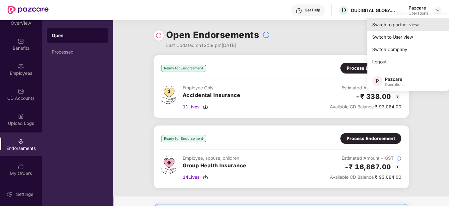
click at [412, 22] on div "Switch to partner view" at bounding box center [409, 24] width 82 height 12
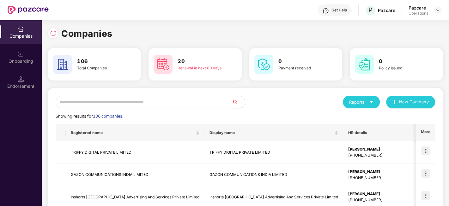
click at [158, 105] on input "text" at bounding box center [144, 102] width 177 height 13
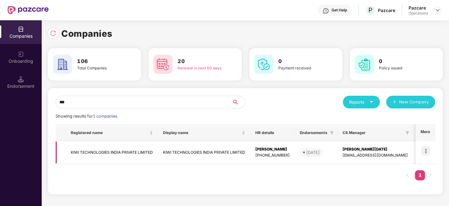
type input "***"
click at [428, 150] on img at bounding box center [426, 150] width 9 height 9
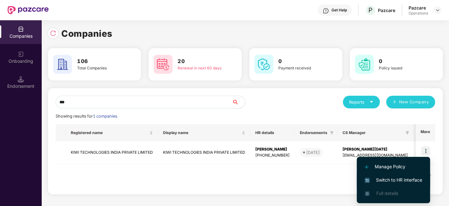
click at [392, 178] on span "Switch to HR interface" at bounding box center [394, 179] width 58 height 7
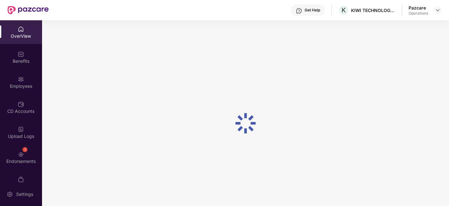
scroll to position [13, 0]
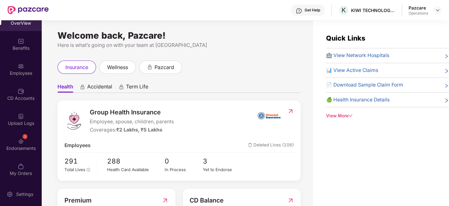
click at [13, 145] on div "Endorsements" at bounding box center [21, 148] width 42 height 6
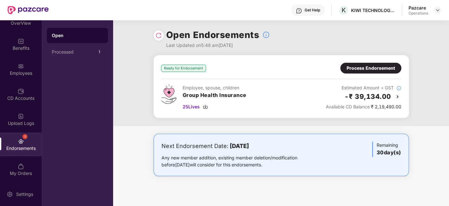
click at [159, 33] on img at bounding box center [159, 35] width 6 height 6
click at [192, 109] on span "25 Lives" at bounding box center [191, 106] width 17 height 7
click at [440, 10] on img at bounding box center [438, 10] width 5 height 5
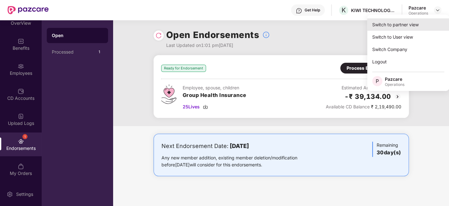
click at [408, 24] on div "Switch to partner view" at bounding box center [409, 24] width 82 height 12
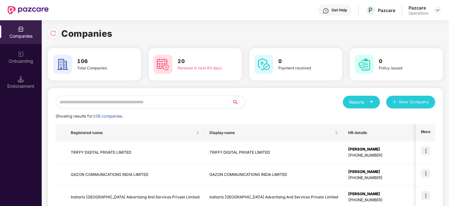
click at [93, 102] on input "text" at bounding box center [144, 102] width 177 height 13
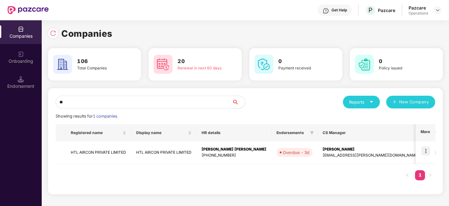
type input "*"
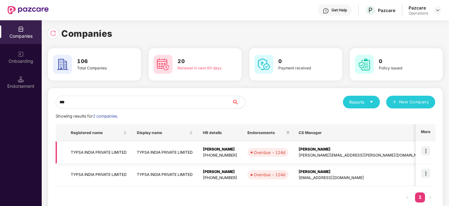
type input "***"
click at [424, 149] on img at bounding box center [426, 150] width 9 height 9
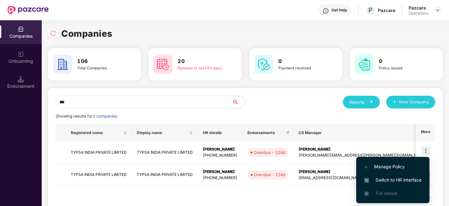
click at [393, 179] on span "Switch to HR interface" at bounding box center [393, 179] width 58 height 7
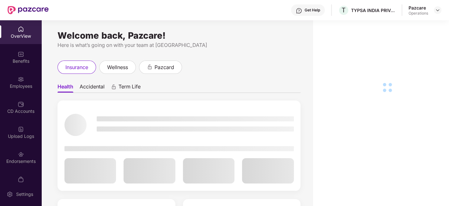
scroll to position [13, 0]
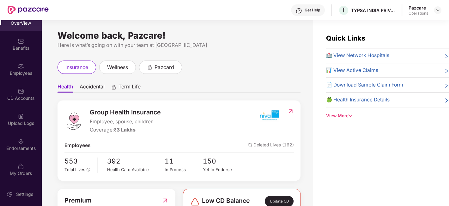
click at [11, 153] on div "Endorsements" at bounding box center [21, 144] width 42 height 24
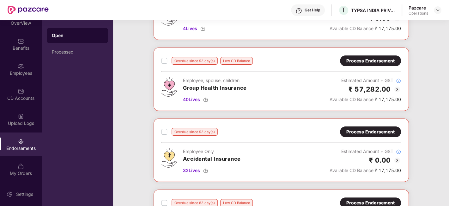
scroll to position [78, 0]
click at [374, 57] on div "Process Endorsement" at bounding box center [371, 60] width 48 height 7
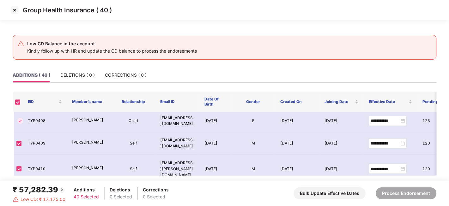
scroll to position [843, 0]
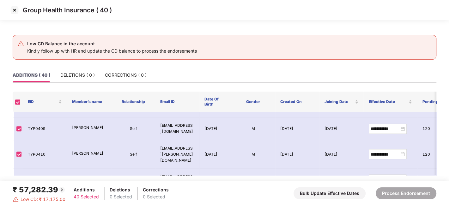
click at [15, 12] on img at bounding box center [14, 10] width 10 height 10
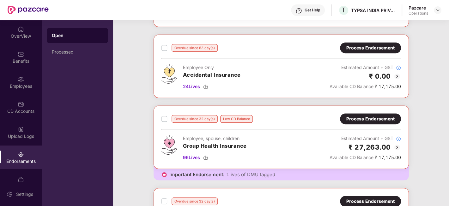
scroll to position [346, 0]
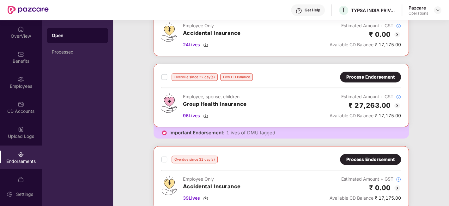
drag, startPoint x: 265, startPoint y: 122, endPoint x: 300, endPoint y: 99, distance: 41.2
click at [300, 99] on div "Employee, spouse, children Group Health Insurance 96 Lives Estimated Amount + G…" at bounding box center [282, 106] width 240 height 26
click at [368, 74] on div "Process Endorsement" at bounding box center [371, 76] width 48 height 7
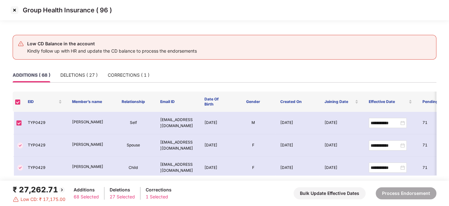
scroll to position [1338, 0]
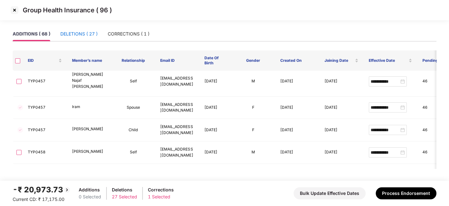
click at [83, 33] on div "DELETIONS ( 27 )" at bounding box center [78, 33] width 37 height 7
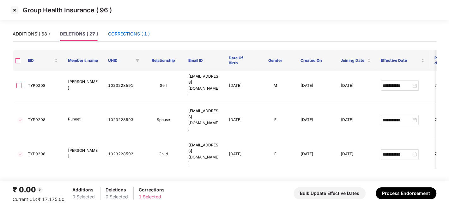
click at [129, 34] on div "CORRECTIONS ( 1 )" at bounding box center [129, 33] width 42 height 7
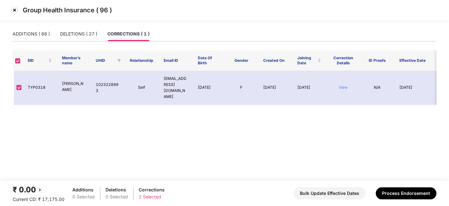
scroll to position [0, 0]
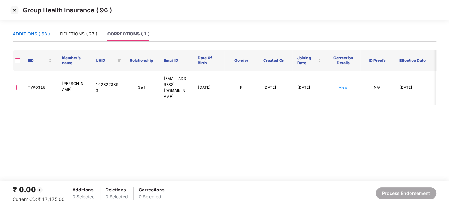
click at [35, 33] on div "ADDITIONS ( 68 )" at bounding box center [31, 33] width 37 height 7
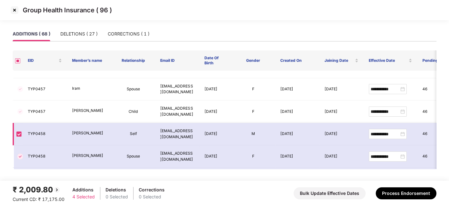
scroll to position [1360, 0]
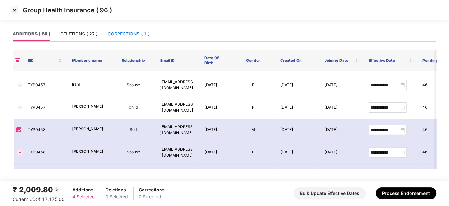
click at [125, 36] on div "CORRECTIONS ( 1 )" at bounding box center [129, 33] width 42 height 7
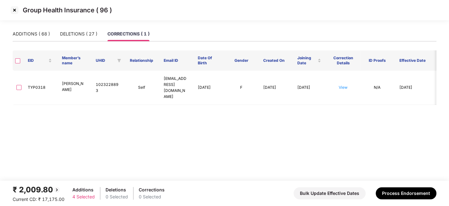
scroll to position [0, 0]
click at [77, 34] on div "DELETIONS ( 27 )" at bounding box center [78, 33] width 37 height 7
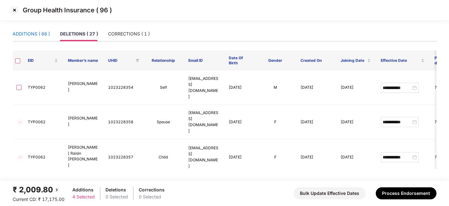
click at [31, 34] on div "ADDITIONS ( 68 )" at bounding box center [31, 33] width 37 height 7
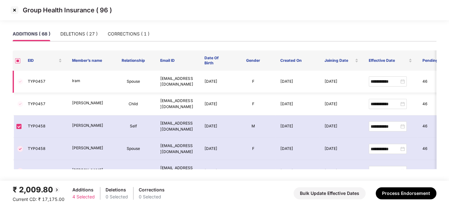
scroll to position [1364, 0]
click at [402, 189] on button "Process Endorsement" at bounding box center [406, 193] width 61 height 12
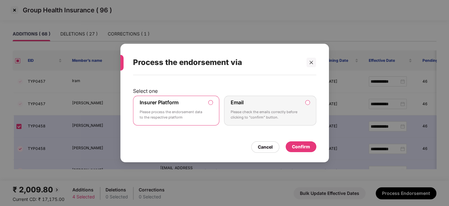
click at [298, 148] on div "Confirm" at bounding box center [301, 146] width 18 height 7
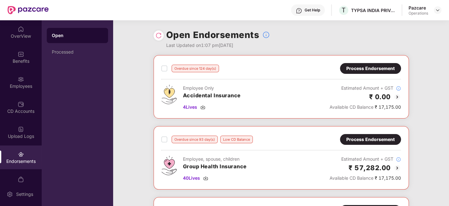
click at [356, 38] on div "Open Endorsements Last Updated on 1:07 pm[DATE]" at bounding box center [282, 37] width 256 height 35
click at [437, 11] on img at bounding box center [438, 10] width 5 height 5
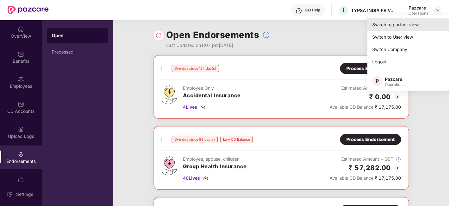
click at [394, 28] on div "Switch to partner view" at bounding box center [409, 24] width 82 height 12
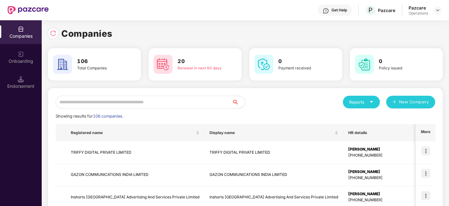
click at [173, 108] on input "text" at bounding box center [144, 102] width 177 height 13
paste input "**********"
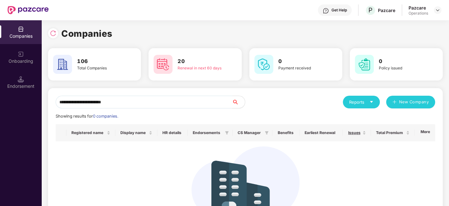
type input "**********"
